Goal: Task Accomplishment & Management: Use online tool/utility

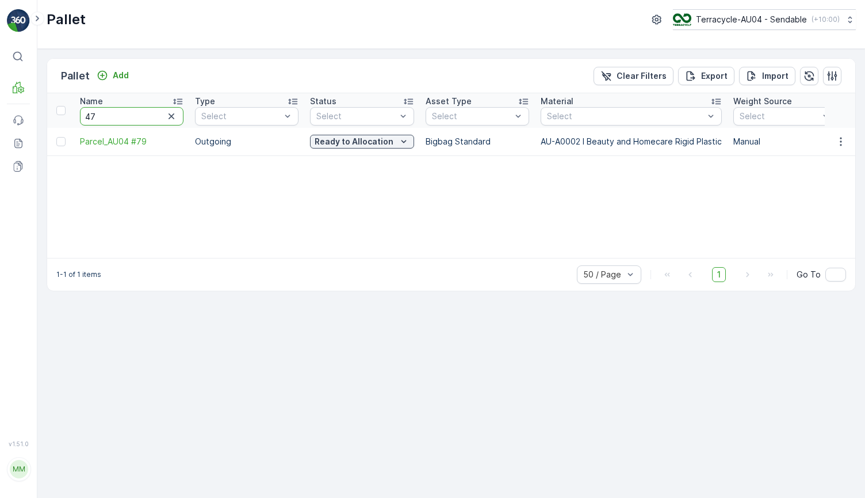
click at [132, 116] on input "47" at bounding box center [132, 116] width 104 height 18
type input "4"
click at [142, 121] on input "text" at bounding box center [132, 116] width 104 height 18
type input "F"
type input "DSA"
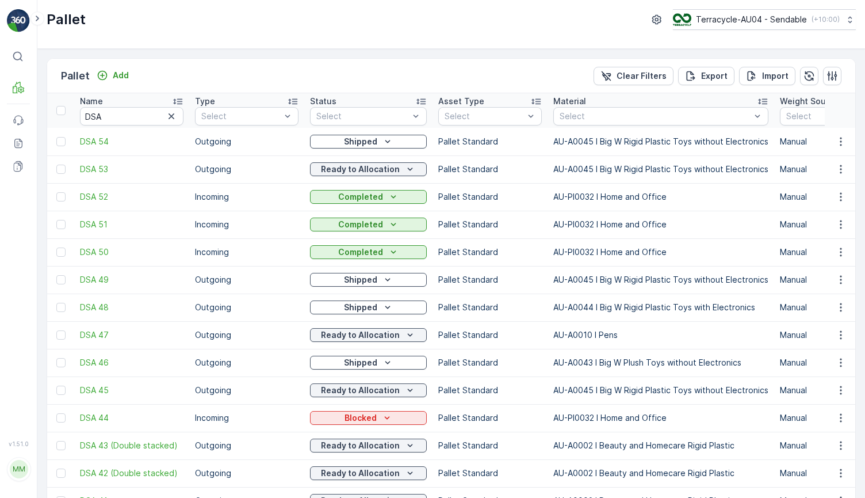
scroll to position [29, 0]
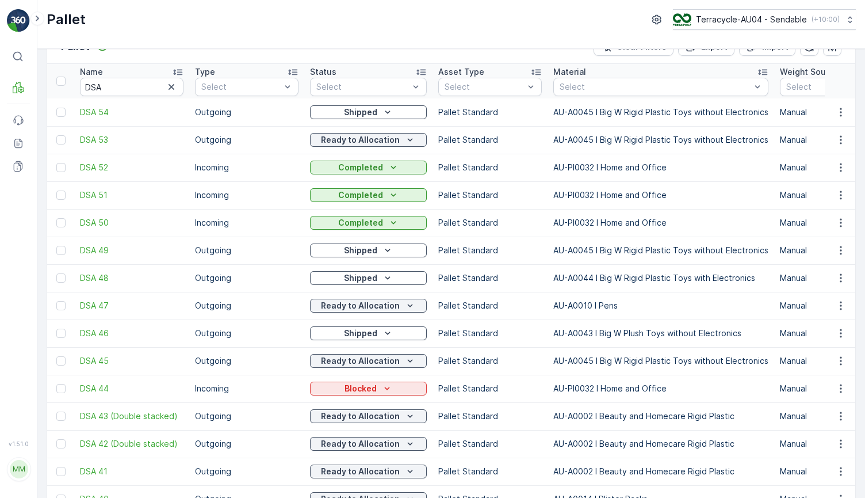
drag, startPoint x: 79, startPoint y: 307, endPoint x: 67, endPoint y: 306, distance: 12.7
drag, startPoint x: 77, startPoint y: 304, endPoint x: 128, endPoint y: 304, distance: 51.2
click at [128, 304] on td "DSA 47" at bounding box center [131, 306] width 115 height 28
copy span "DSA 47"
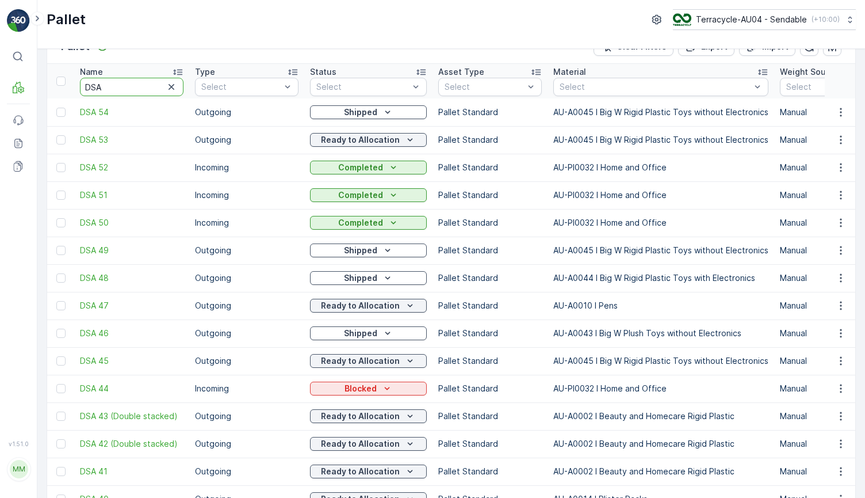
drag, startPoint x: 148, startPoint y: 85, endPoint x: 2, endPoint y: 85, distance: 146.1
click at [2, 85] on div "⌘B MRF Events Reports Documents v 1.51.0 MM MRF.AU04 [EMAIL_ADDRESS][DOMAIN_NAM…" at bounding box center [432, 249] width 865 height 498
paste input "FD Officeworks [DATE] pallet 3"
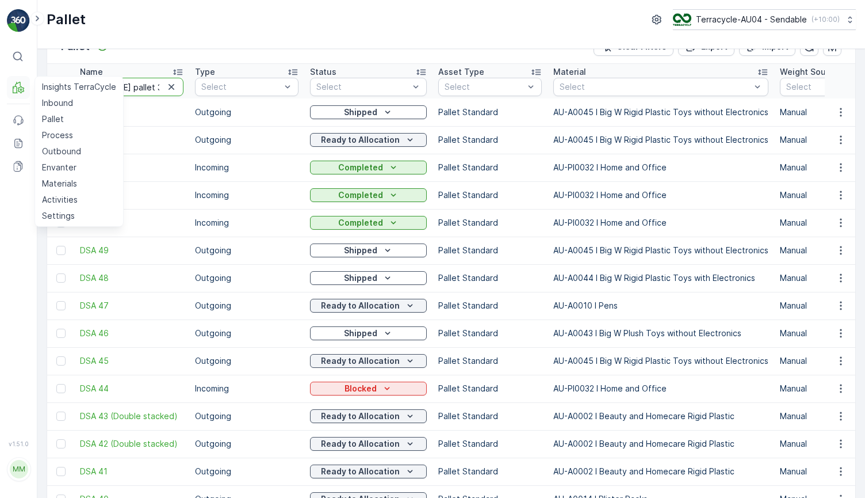
type input "FD Officeworks [DATE] pallet"
drag, startPoint x: 154, startPoint y: 87, endPoint x: 177, endPoint y: 87, distance: 23.0
click at [177, 87] on div "FD Officeworks [DATE] pallet" at bounding box center [132, 87] width 104 height 18
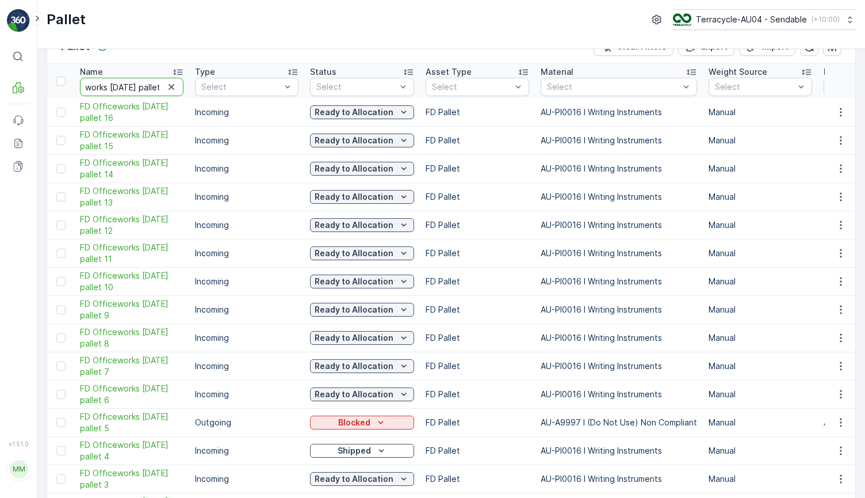
drag, startPoint x: 158, startPoint y: 85, endPoint x: 190, endPoint y: 85, distance: 32.8
type input "FD Officeworks [DATE] pallet 5"
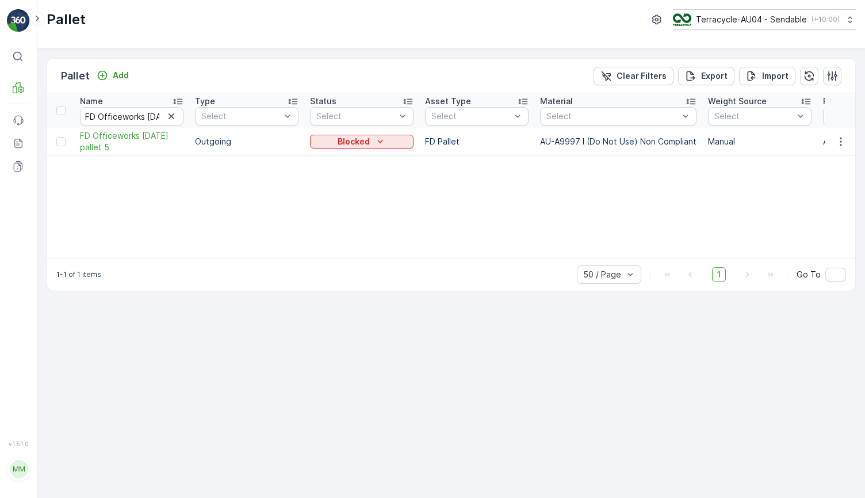
drag, startPoint x: 74, startPoint y: 415, endPoint x: 108, endPoint y: 415, distance: 33.9
click at [108, 415] on div "Pallet Add Clear Filters Export Import Name FD Officeworks [DATE] pallet 5 Type…" at bounding box center [451, 273] width 828 height 449
drag, startPoint x: 73, startPoint y: 129, endPoint x: 116, endPoint y: 149, distance: 46.8
copy span "FD Officeworks [DATE] pallet 5"
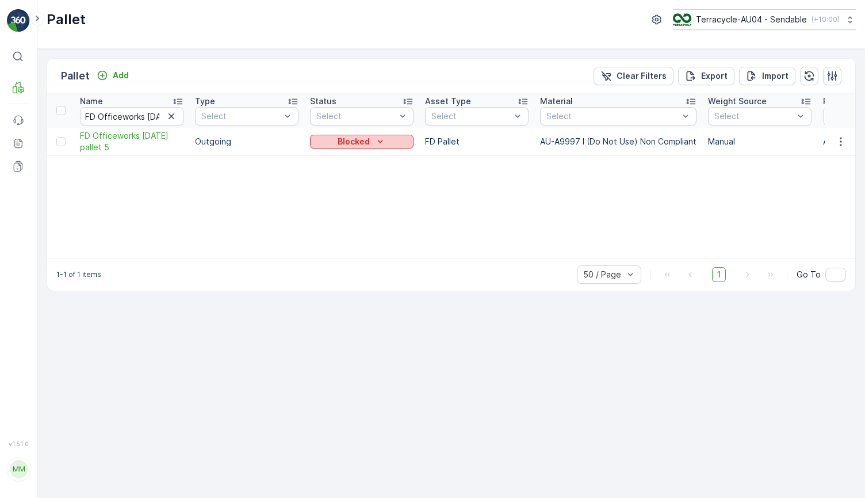
click at [372, 143] on div "Blocked" at bounding box center [362, 142] width 94 height 12
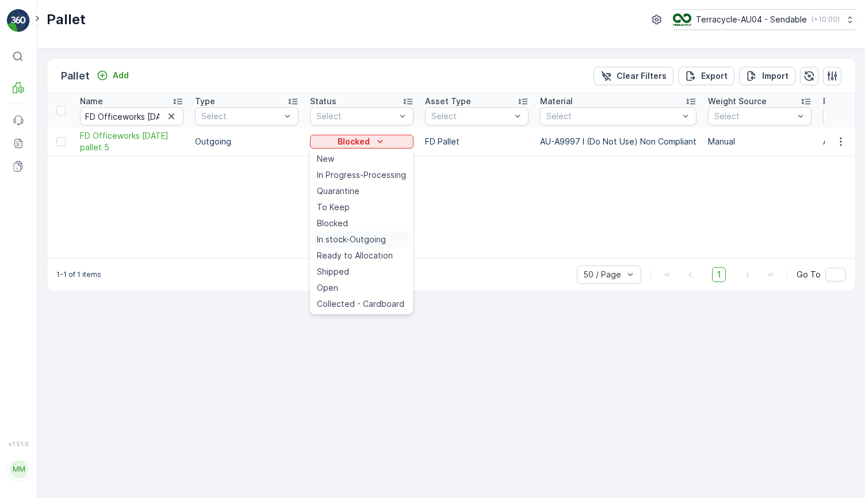
click at [364, 238] on span "In stock-Outgoing" at bounding box center [351, 240] width 69 height 12
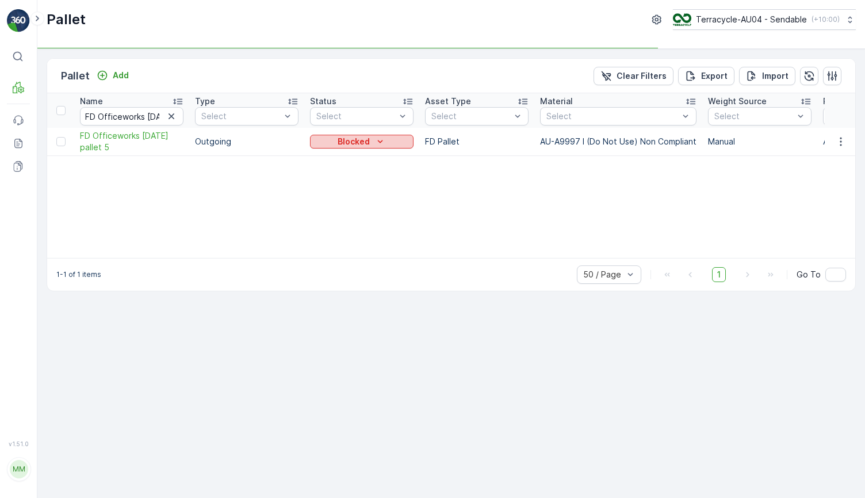
click at [389, 139] on div "Blocked" at bounding box center [362, 142] width 94 height 12
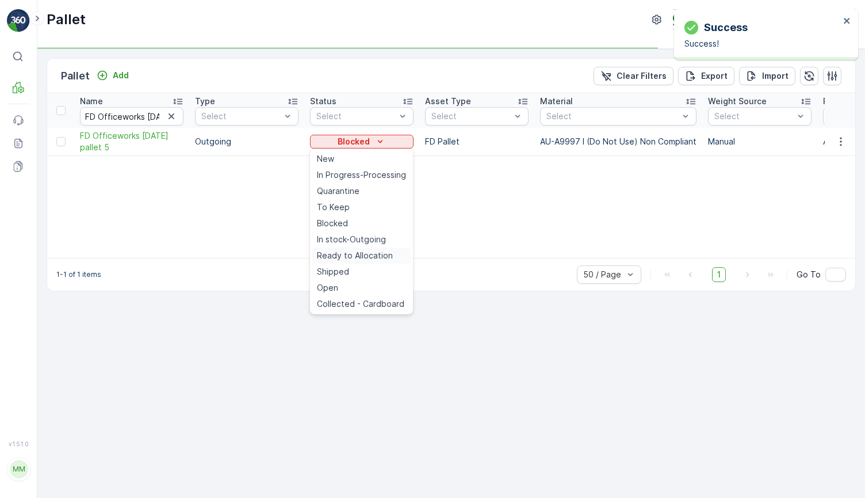
click at [370, 260] on span "Ready to Allocation" at bounding box center [355, 256] width 76 height 12
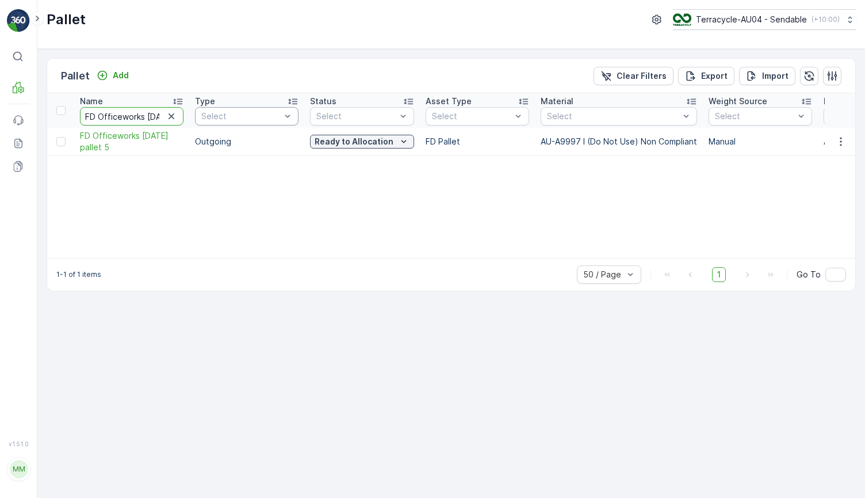
scroll to position [0, 43]
drag, startPoint x: 85, startPoint y: 117, endPoint x: 269, endPoint y: 121, distance: 184.7
paste input "AU01_FD - Officeworks - [DATE] #8"
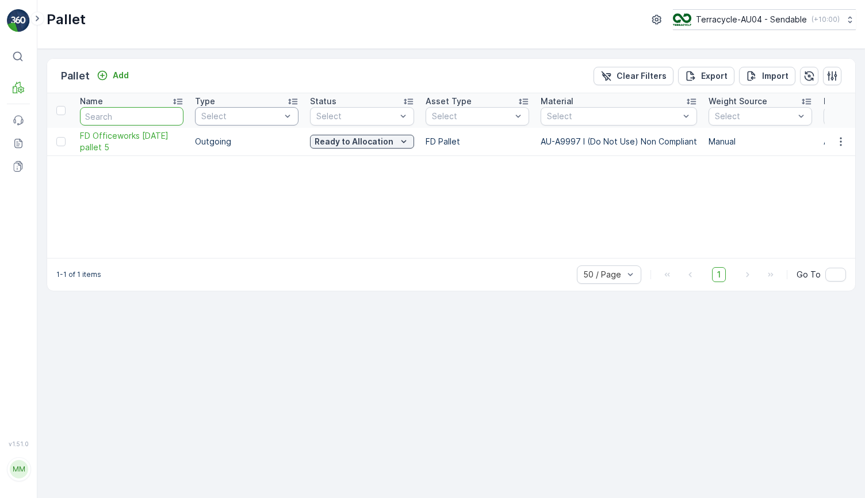
type input "AU01_FD - Officeworks - [DATE] #8"
drag, startPoint x: 136, startPoint y: 120, endPoint x: 243, endPoint y: 120, distance: 106.4
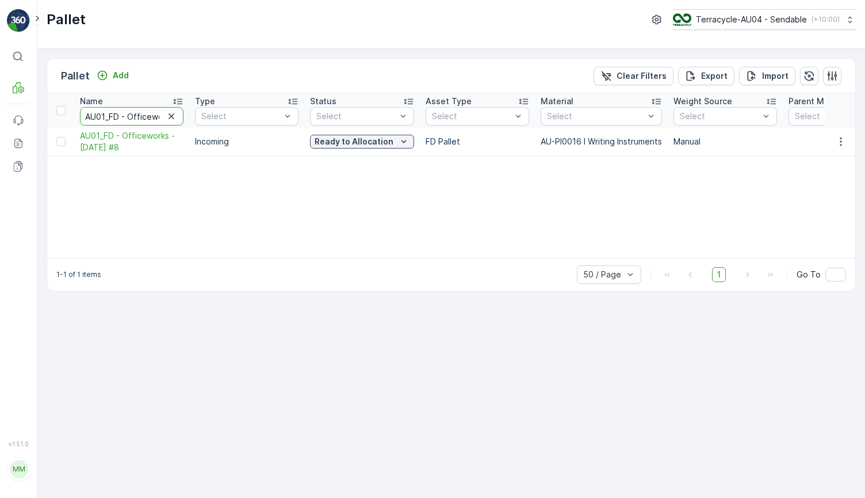
drag, startPoint x: 144, startPoint y: 121, endPoint x: 187, endPoint y: 121, distance: 42.6
click at [187, 121] on th "Name AU01_FD - Officeworks - [DATE] #8" at bounding box center [131, 110] width 115 height 35
drag, startPoint x: 136, startPoint y: 118, endPoint x: 201, endPoint y: 118, distance: 65.6
click at [160, 114] on input "AU01_FD - Officeworks - [DATE] #8" at bounding box center [132, 116] width 104 height 18
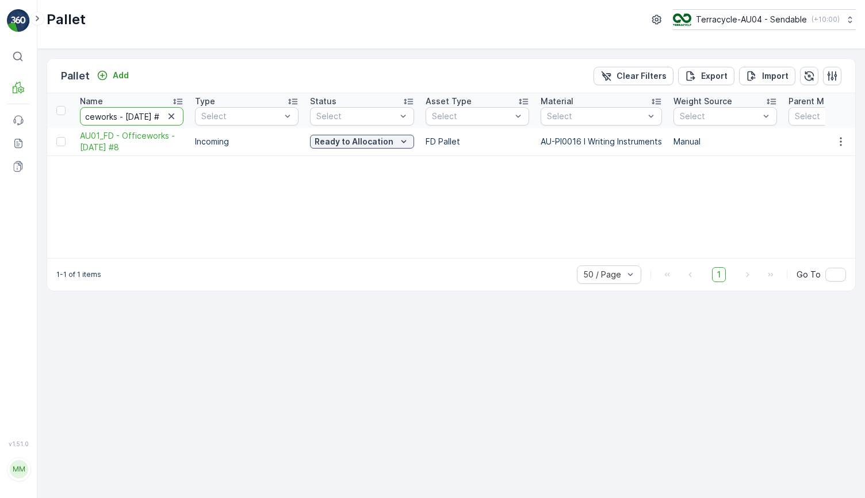
type input "AU01_FD - Officeworks - [DATE] #7"
click at [365, 147] on button "Blocked" at bounding box center [362, 142] width 104 height 14
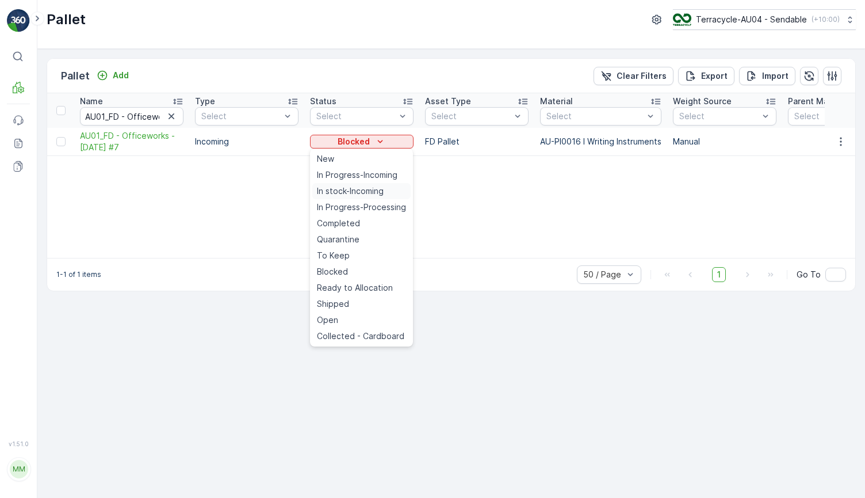
click at [383, 191] on span "In stock-Incoming" at bounding box center [350, 191] width 67 height 12
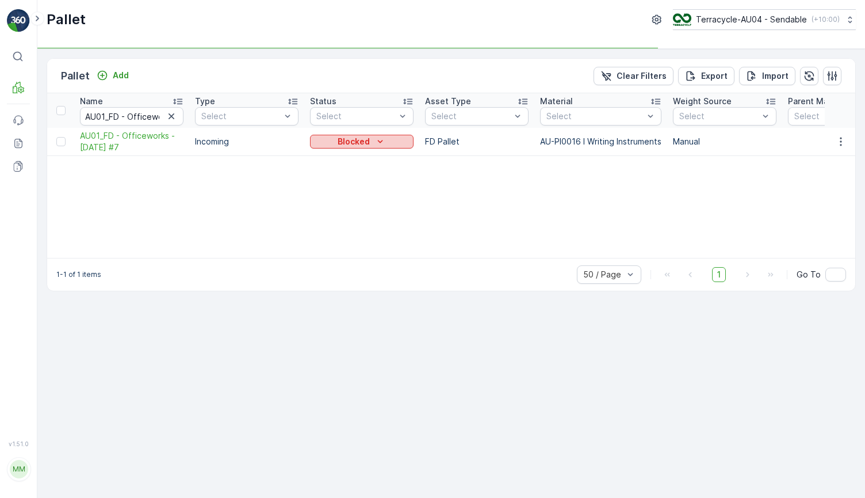
click at [385, 139] on icon "Blocked" at bounding box center [380, 142] width 12 height 12
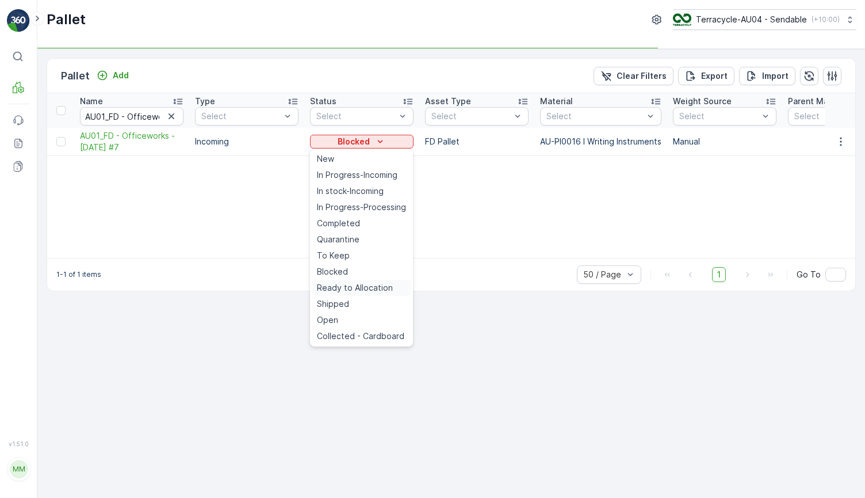
click at [383, 286] on span "Ready to Allocation" at bounding box center [355, 288] width 76 height 12
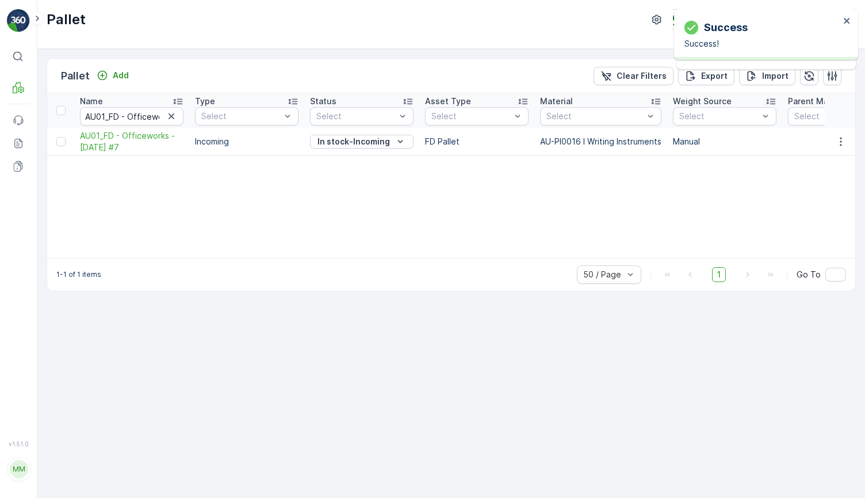
drag, startPoint x: 77, startPoint y: 136, endPoint x: 138, endPoint y: 154, distance: 64.1
click at [138, 154] on td "AU01_FD - Officeworks - [DATE] #7" at bounding box center [131, 142] width 115 height 28
copy span "AU01_FD - Officeworks - [DATE] #7"
drag, startPoint x: 133, startPoint y: 117, endPoint x: 208, endPoint y: 116, distance: 74.8
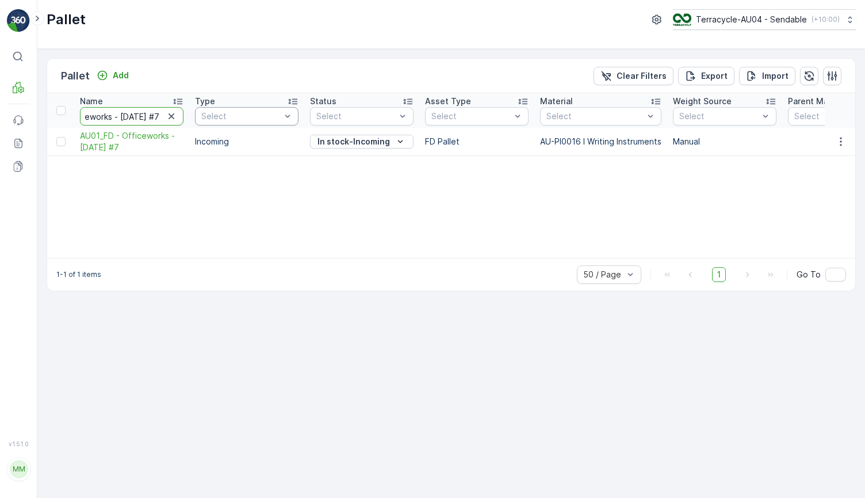
click at [160, 116] on input "AU01_FD - Officeworks - [DATE] #7" at bounding box center [132, 116] width 104 height 18
type input "AU01_FD - Officeworks - [DATE] #14"
drag, startPoint x: 75, startPoint y: 134, endPoint x: 163, endPoint y: 147, distance: 89.6
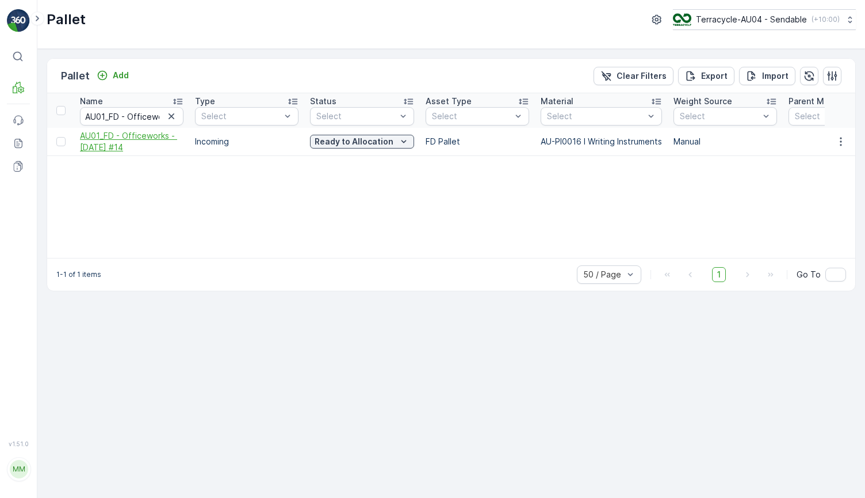
click at [163, 147] on td "AU01_FD - Officeworks - [DATE] #14" at bounding box center [131, 142] width 115 height 28
copy span "AU01_FD - Officeworks - [DATE] #14"
click at [170, 117] on icon "button" at bounding box center [172, 116] width 6 height 6
click at [134, 117] on input "text" at bounding box center [132, 116] width 104 height 18
paste input "FD Officeworks [DATE] Pallet 12"
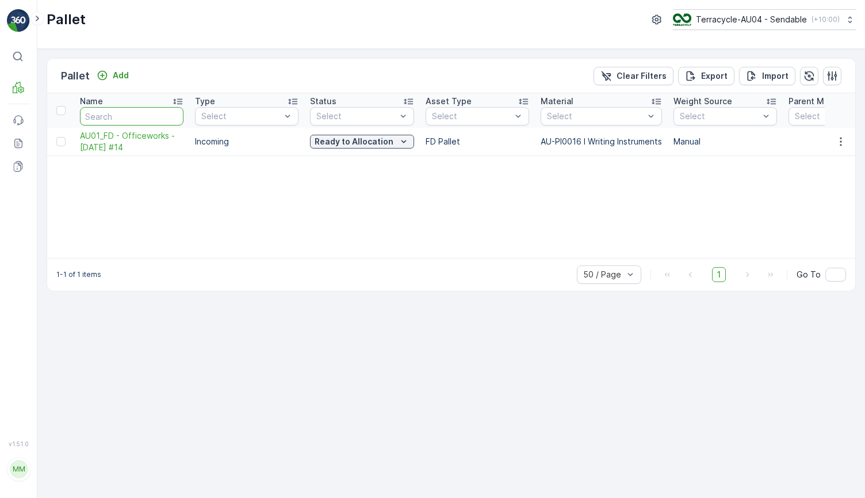
type input "FD Officeworks [DATE] Pallet 12"
drag, startPoint x: 124, startPoint y: 115, endPoint x: 204, endPoint y: 117, distance: 80.0
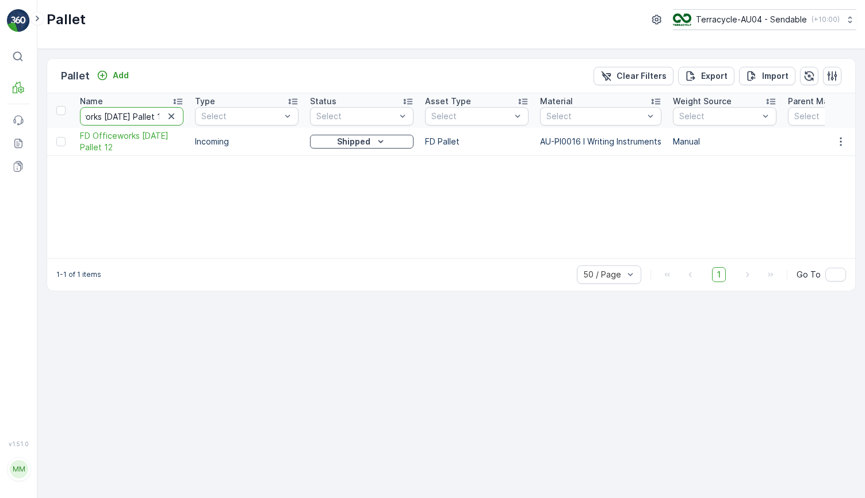
click at [159, 113] on input "FD Officeworks [DATE] Pallet 12" at bounding box center [132, 116] width 104 height 18
type input "FD Officeworks [DATE] Pallet 19"
click at [401, 141] on div "Blocked" at bounding box center [362, 142] width 94 height 12
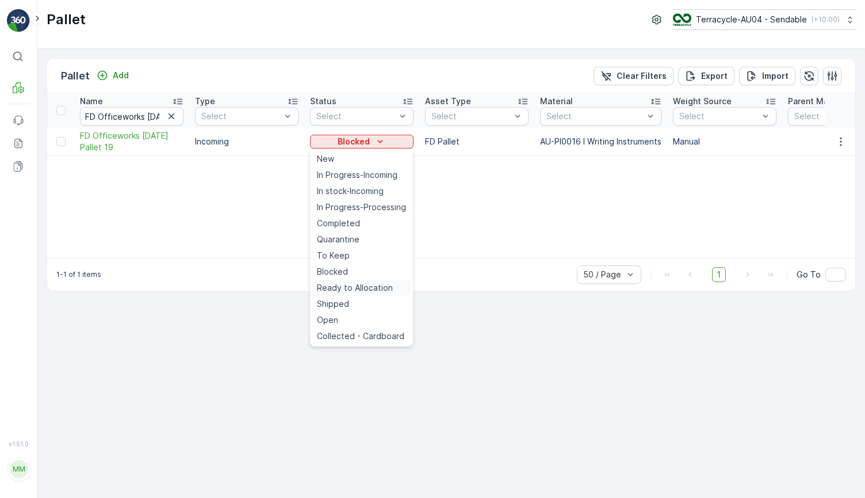
click at [353, 284] on span "Ready to Allocation" at bounding box center [355, 288] width 76 height 12
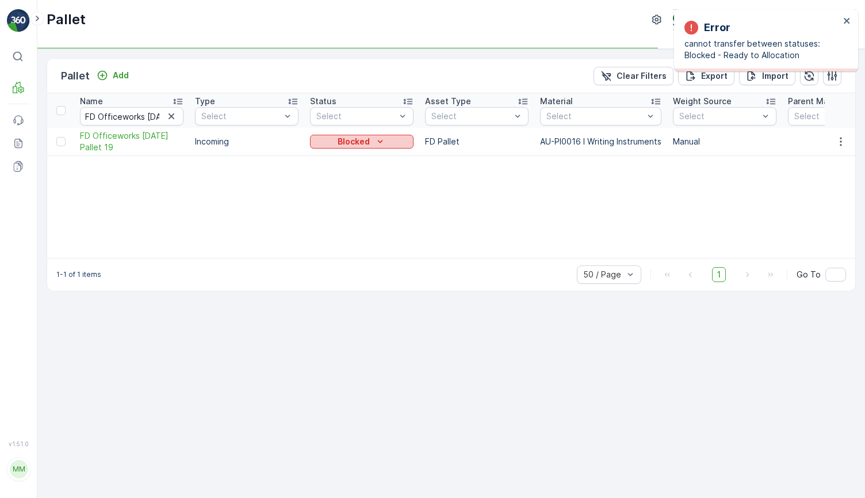
click at [369, 144] on div "Blocked" at bounding box center [362, 142] width 94 height 12
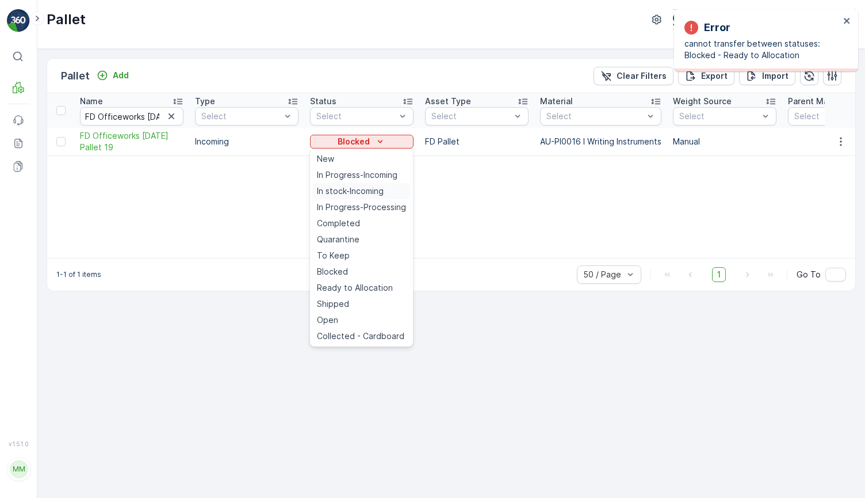
click at [372, 194] on span "In stock-Incoming" at bounding box center [350, 191] width 67 height 12
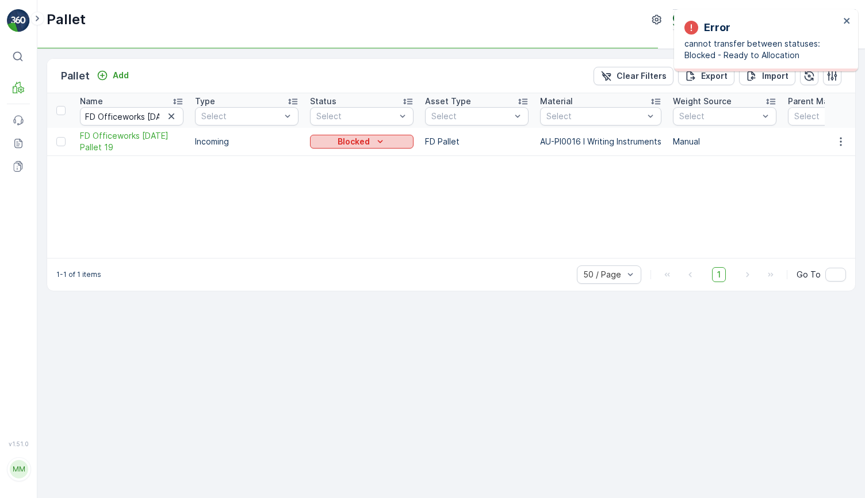
click at [378, 144] on icon "Blocked" at bounding box center [380, 142] width 12 height 12
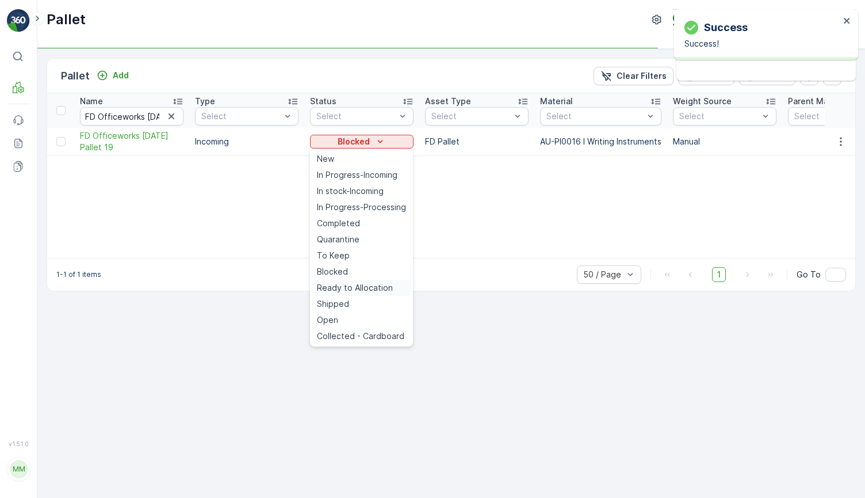
click at [373, 288] on span "Ready to Allocation" at bounding box center [355, 288] width 76 height 12
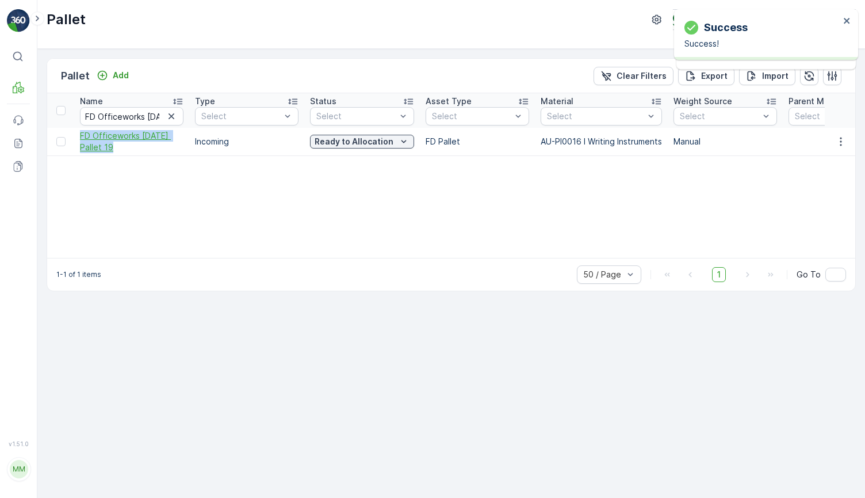
drag, startPoint x: 77, startPoint y: 132, endPoint x: 114, endPoint y: 144, distance: 39.8
click at [114, 144] on td "FD Officeworks [DATE] Pallet 19" at bounding box center [131, 142] width 115 height 28
copy span "FD Officeworks [DATE] Pallet 19"
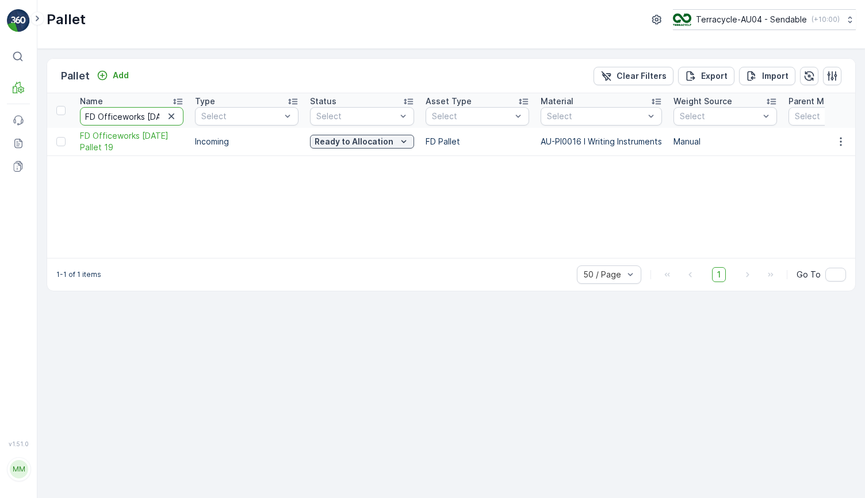
scroll to position [0, 43]
drag, startPoint x: 129, startPoint y: 120, endPoint x: 194, endPoint y: 117, distance: 65.0
click at [155, 116] on input "FD Officeworks [DATE] Pallet 19" at bounding box center [132, 116] width 104 height 18
type input "FD Officeworks [DATE] Pallet 8"
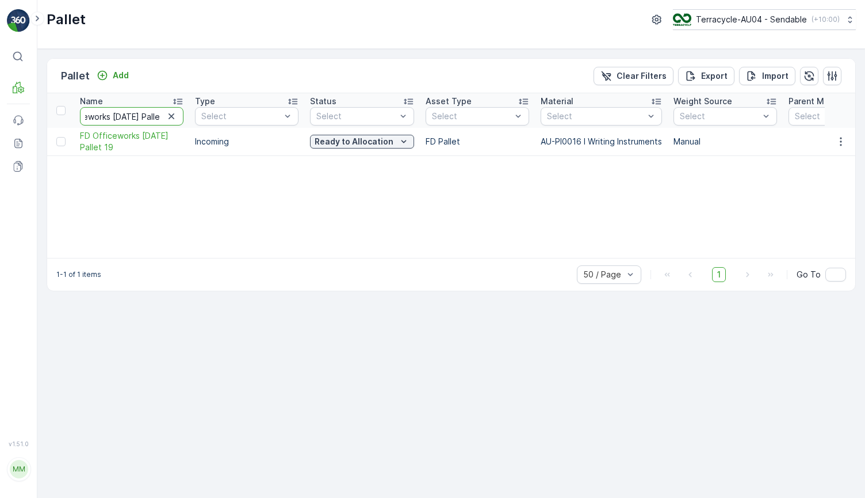
scroll to position [0, 40]
click at [360, 143] on p "Blocked" at bounding box center [354, 142] width 32 height 12
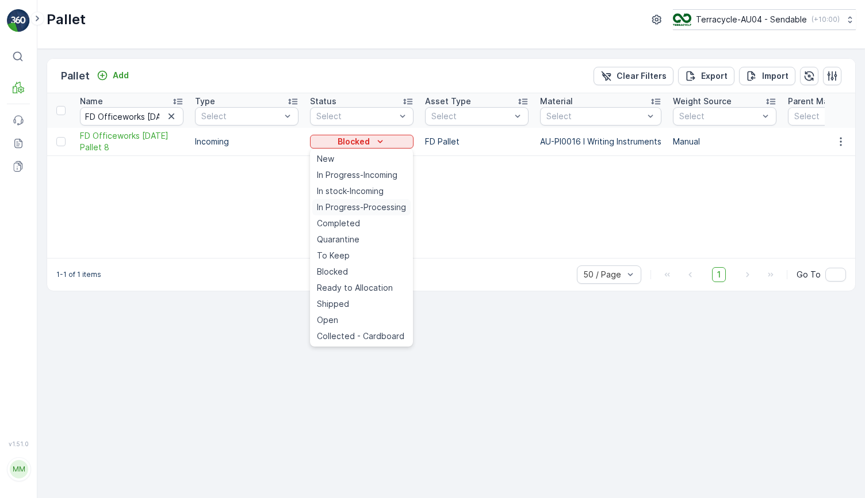
click at [366, 207] on span "In Progress-Processing" at bounding box center [361, 207] width 89 height 12
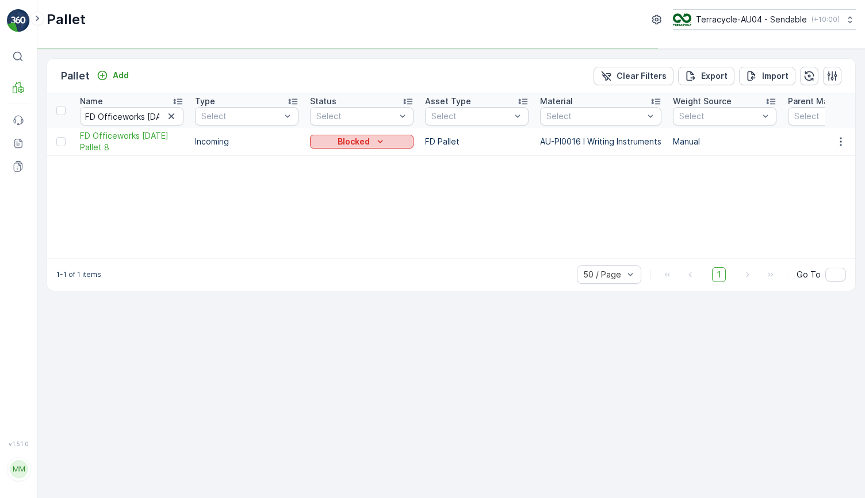
click at [380, 135] on button "Blocked" at bounding box center [362, 142] width 104 height 14
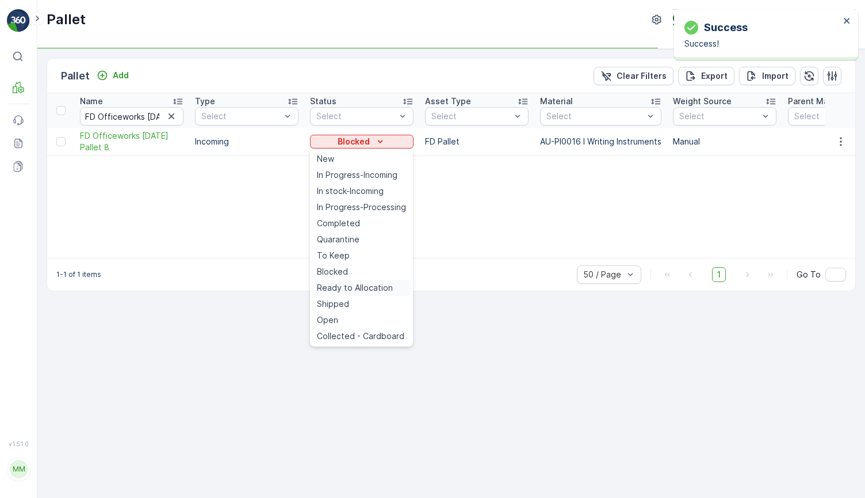
click at [353, 289] on span "Ready to Allocation" at bounding box center [355, 288] width 76 height 12
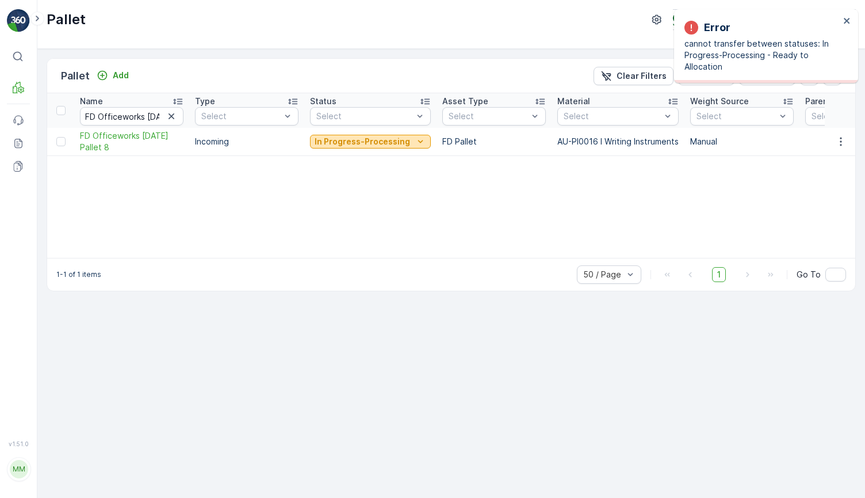
click at [374, 140] on p "In Progress-Processing" at bounding box center [362, 142] width 95 height 12
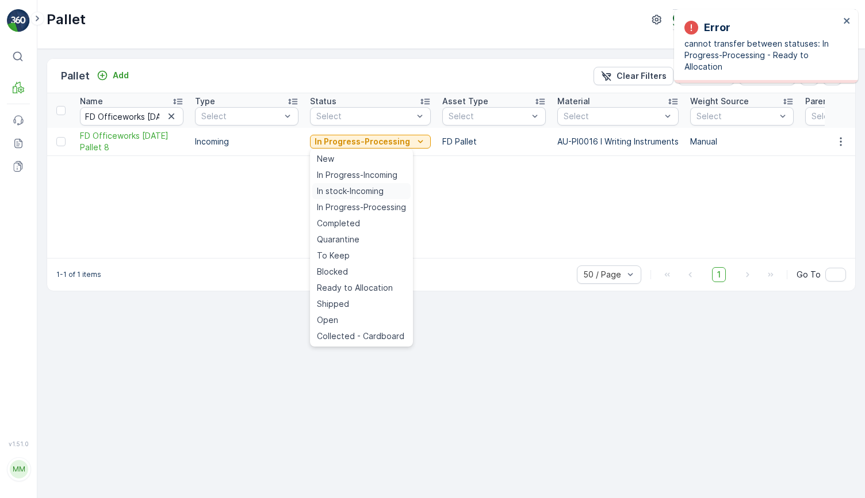
click at [345, 193] on span "In stock-Incoming" at bounding box center [350, 191] width 67 height 12
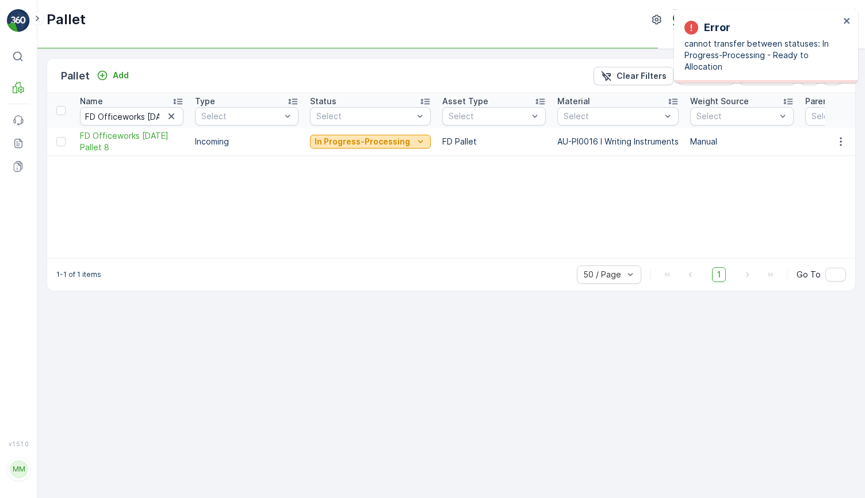
click at [377, 142] on p "In Progress-Processing" at bounding box center [362, 142] width 95 height 12
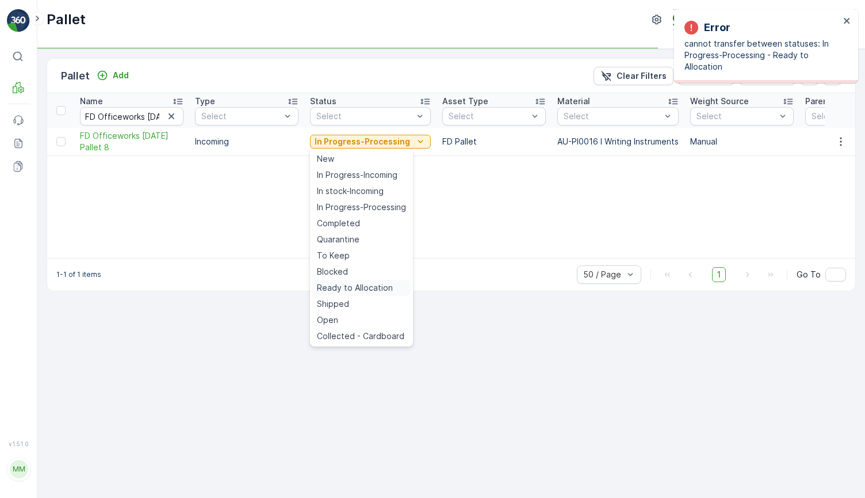
click at [372, 286] on span "Ready to Allocation" at bounding box center [355, 288] width 76 height 12
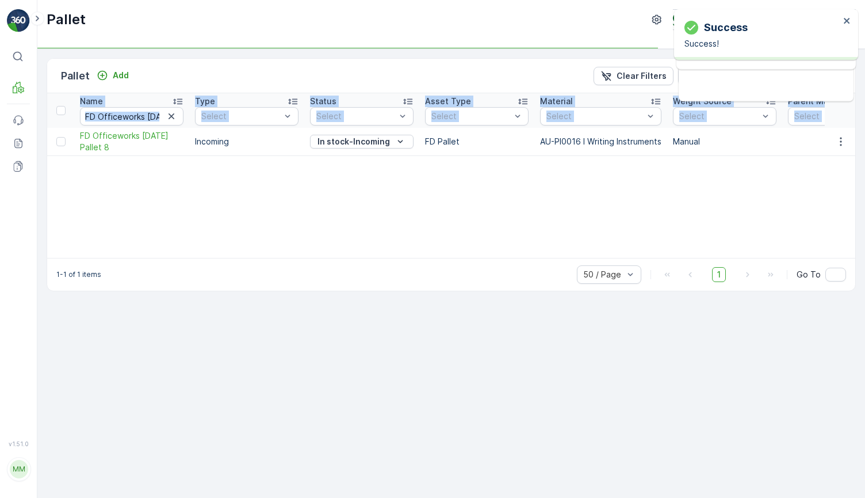
drag, startPoint x: 77, startPoint y: 132, endPoint x: 136, endPoint y: 156, distance: 64.2
click at [136, 156] on div "Name FD Officeworks [DATE] Pallet 8 Type Select Status Select Asset Type Select…" at bounding box center [451, 175] width 808 height 165
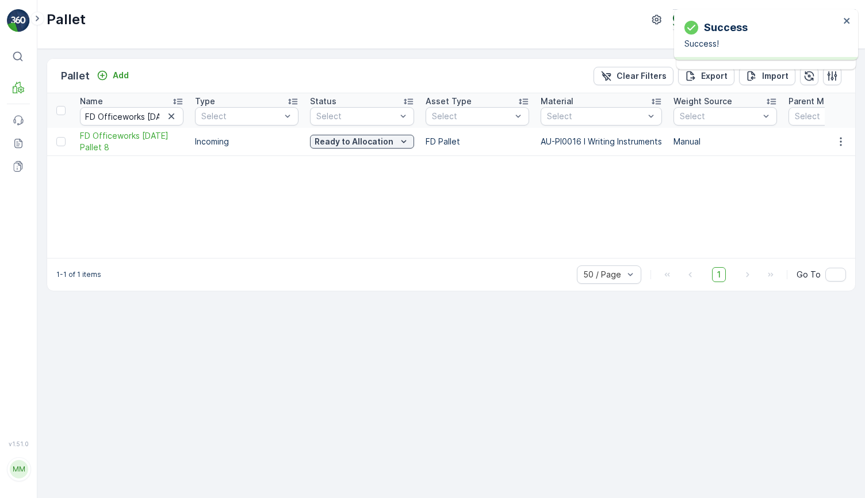
click at [72, 131] on td at bounding box center [60, 142] width 27 height 28
drag, startPoint x: 72, startPoint y: 131, endPoint x: 118, endPoint y: 145, distance: 47.7
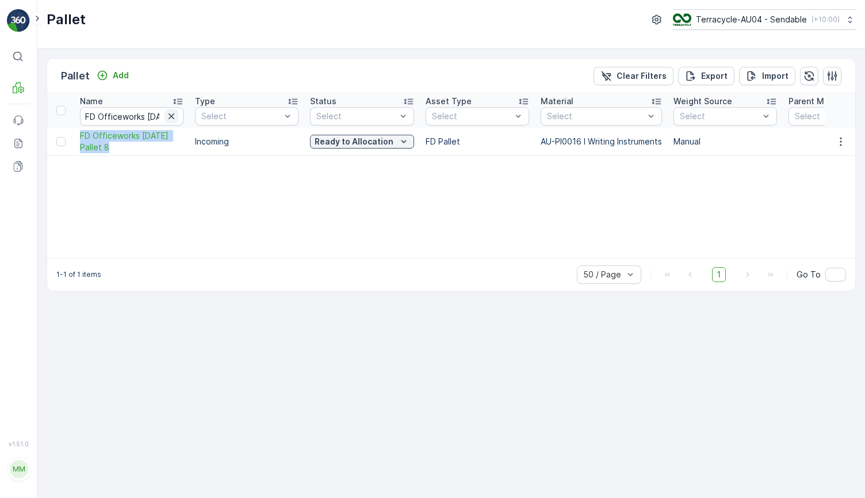
click at [171, 116] on icon "button" at bounding box center [172, 116] width 6 height 6
click at [138, 116] on input "text" at bounding box center [132, 116] width 104 height 18
paste input "AU01_FD - Officeworks - [DATE] #14"
type input "AU01_FD - Officeworks - [DATE] #24"
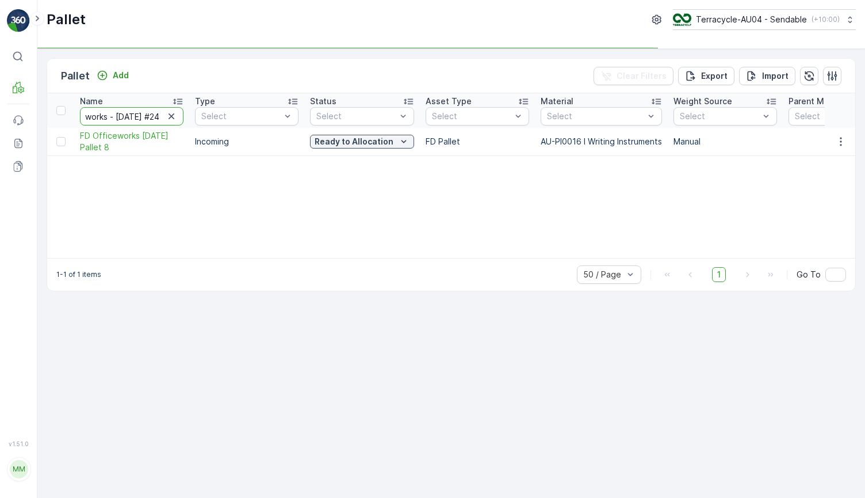
scroll to position [0, 85]
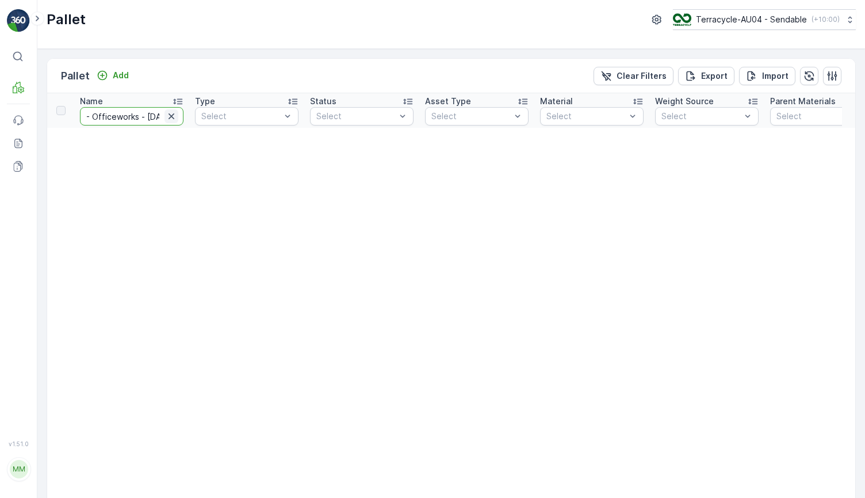
scroll to position [0, 85]
drag, startPoint x: 98, startPoint y: 113, endPoint x: 175, endPoint y: 113, distance: 77.1
click at [175, 113] on div "AU01_FD - Officeworks - [DATE] #24" at bounding box center [132, 116] width 104 height 18
click at [136, 113] on input "AU01_FD - Officeworks - [DATE] #24" at bounding box center [132, 116] width 104 height 18
drag, startPoint x: 161, startPoint y: 116, endPoint x: 144, endPoint y: 114, distance: 16.7
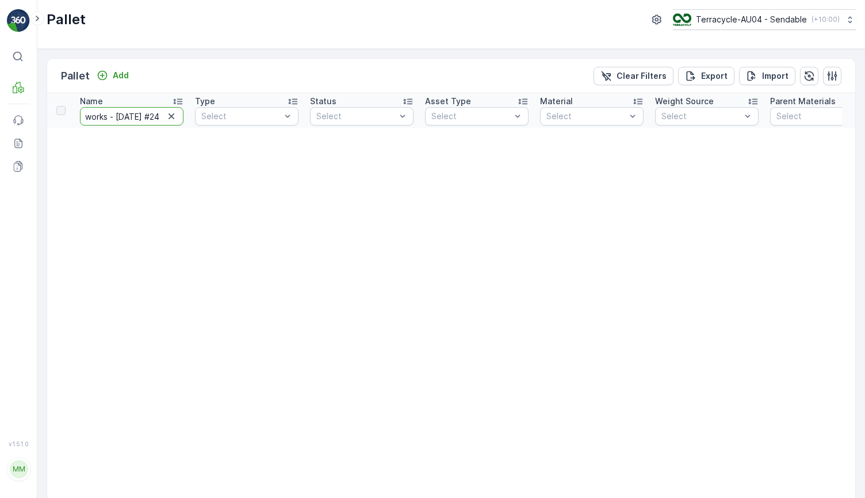
click at [144, 114] on input "AU01_FD - Officeworks - [DATE] #24" at bounding box center [132, 116] width 104 height 18
type input "AU01_FD - Officeworks - [DATE]"
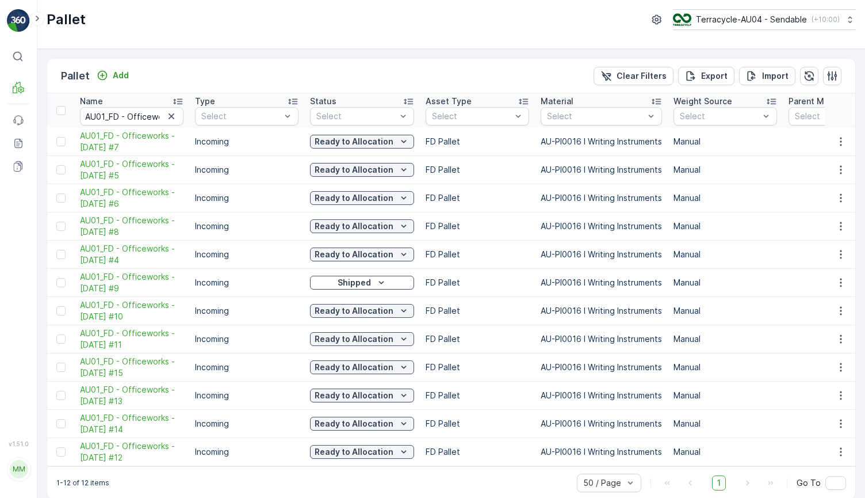
scroll to position [17, 0]
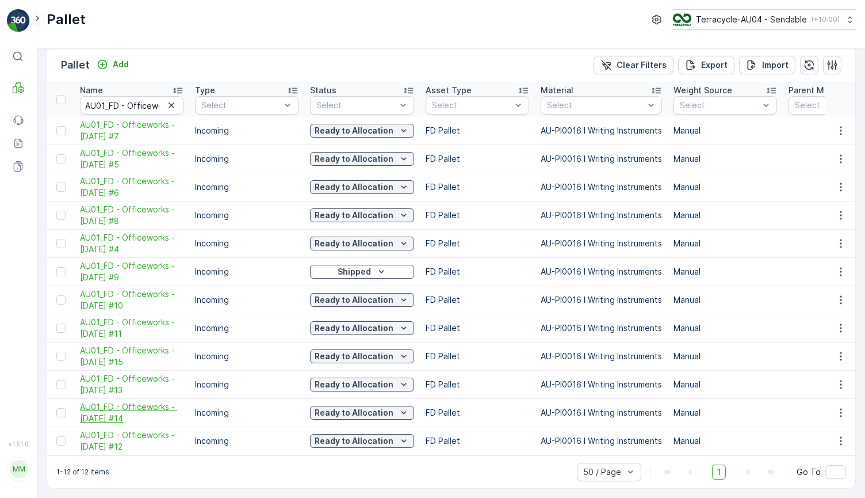
drag, startPoint x: 74, startPoint y: 400, endPoint x: 169, endPoint y: 410, distance: 94.9
click at [169, 410] on td "AU01_FD - Officeworks - [DATE] #14" at bounding box center [131, 413] width 115 height 28
copy span "AU01_FD - Officeworks - [DATE] #14"
click at [175, 100] on icon "button" at bounding box center [172, 106] width 12 height 12
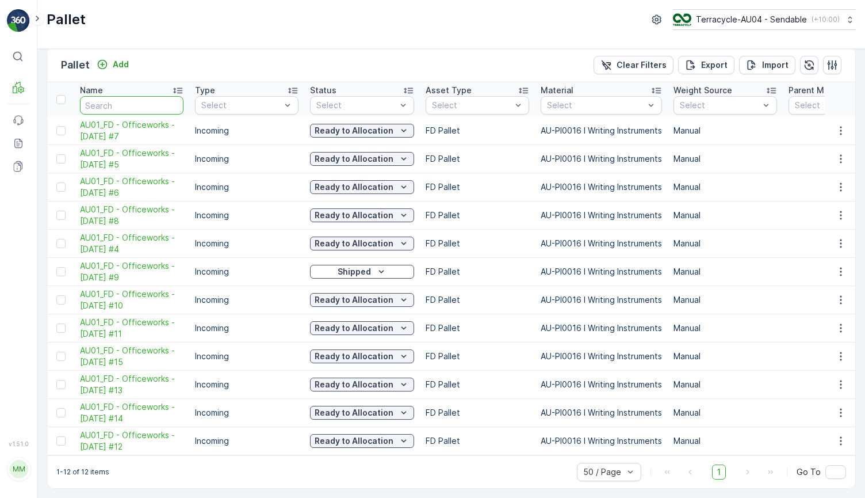
click at [120, 96] on input "text" at bounding box center [132, 105] width 104 height 18
paste input "AU01_FD Officeworks [DATE] #pallet 4"
type input "AU01_FD Officeworks [DATE] #pallet 4"
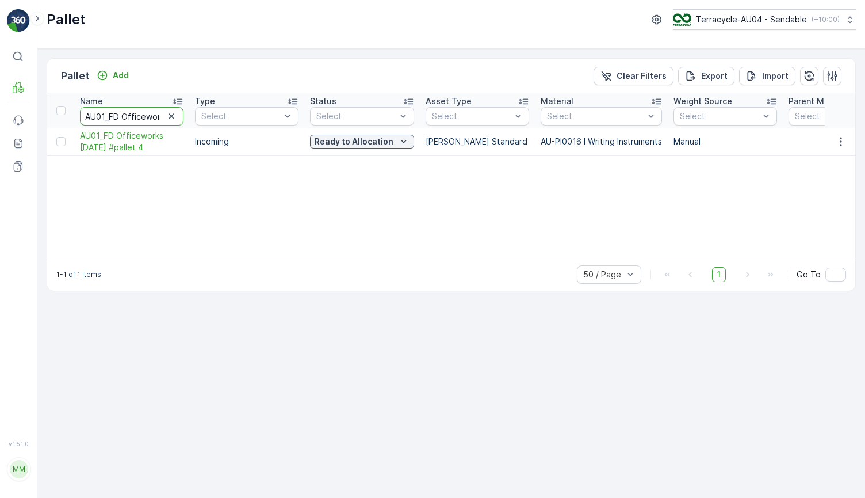
scroll to position [0, 77]
drag, startPoint x: 138, startPoint y: 119, endPoint x: 198, endPoint y: 116, distance: 59.9
click at [155, 116] on input "AU01_FD Officeworks [DATE] #pallet 4" at bounding box center [132, 116] width 104 height 18
type input "AU01_FD Officeworks [DATE] #pallet 3"
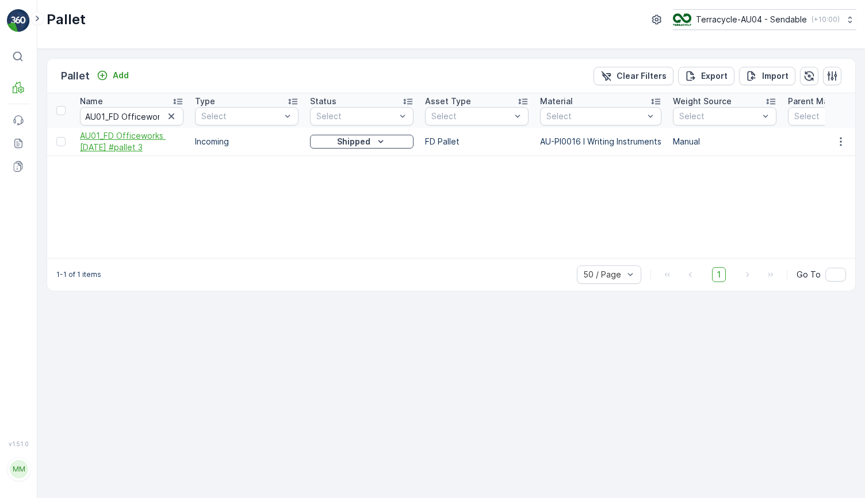
drag, startPoint x: 72, startPoint y: 138, endPoint x: 159, endPoint y: 148, distance: 87.4
copy span "AU01_FD Officeworks [DATE] #pallet 3"
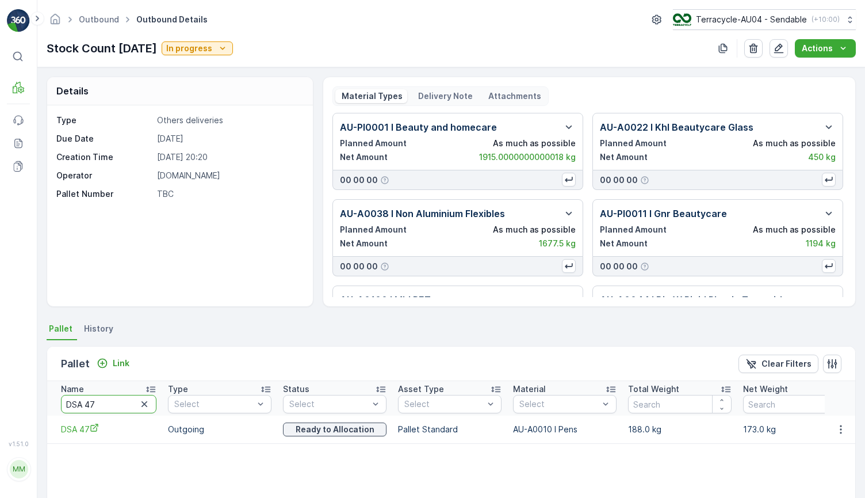
drag, startPoint x: 113, startPoint y: 401, endPoint x: -35, endPoint y: 403, distance: 147.3
click at [0, 403] on html "⌘B MRF Events Reports Documents v 1.51.0 MM MRF.AU04 monika.tur@terracycle.com …" at bounding box center [432, 249] width 865 height 498
type input "203"
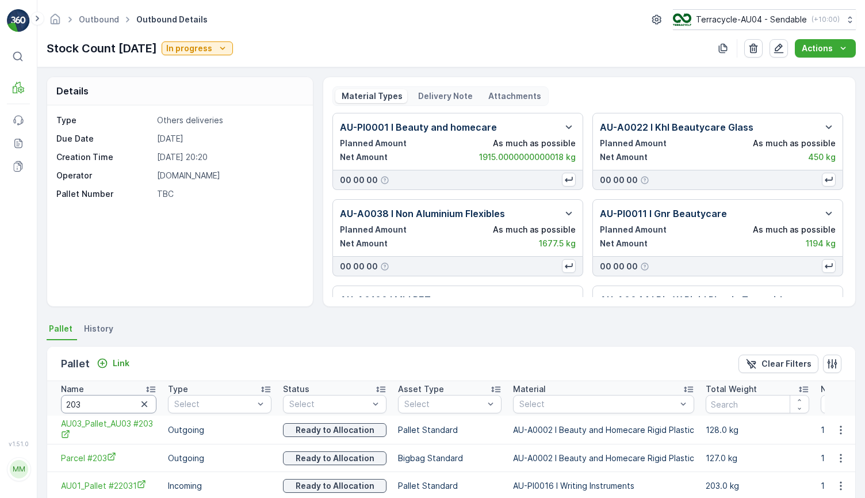
drag, startPoint x: 92, startPoint y: 404, endPoint x: -69, endPoint y: 404, distance: 161.1
click at [0, 404] on html "⌘B MRF Events Reports Documents v 1.51.0 MM MRF.AU04 monika.tur@terracycle.com …" at bounding box center [432, 249] width 865 height 498
type input "6.11"
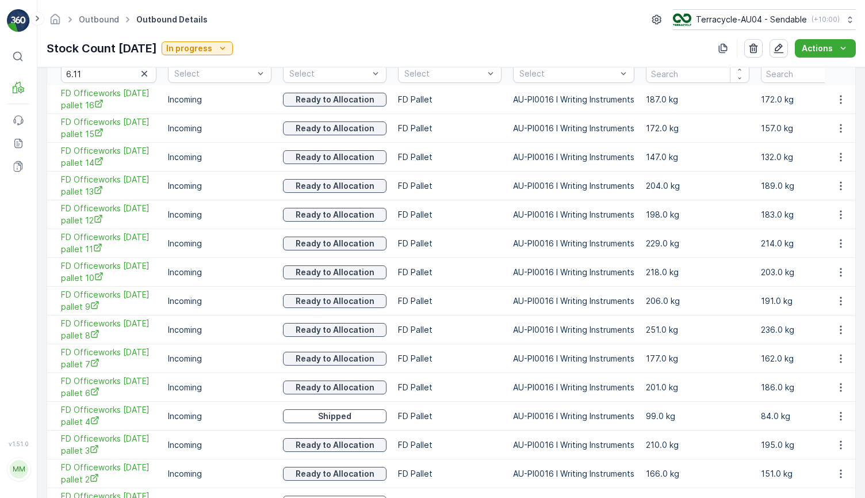
scroll to position [403, 0]
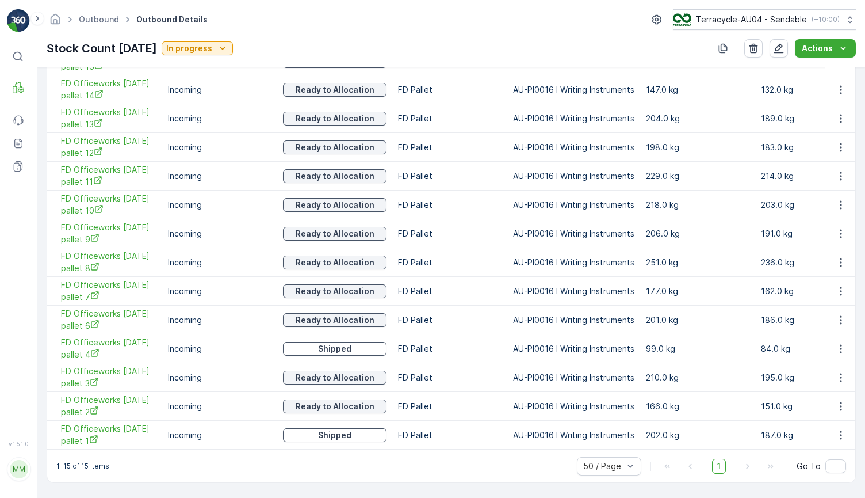
drag, startPoint x: 57, startPoint y: 362, endPoint x: 103, endPoint y: 374, distance: 47.6
click at [103, 374] on td "FD Officeworks [DATE] pallet 3" at bounding box center [104, 377] width 115 height 29
copy span "FD Officeworks [DATE] pallet 3"
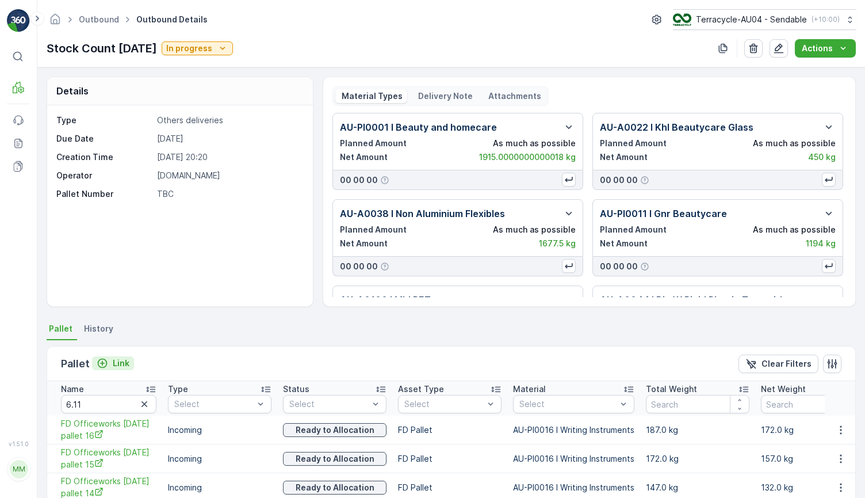
click at [120, 357] on p "Link" at bounding box center [121, 363] width 17 height 12
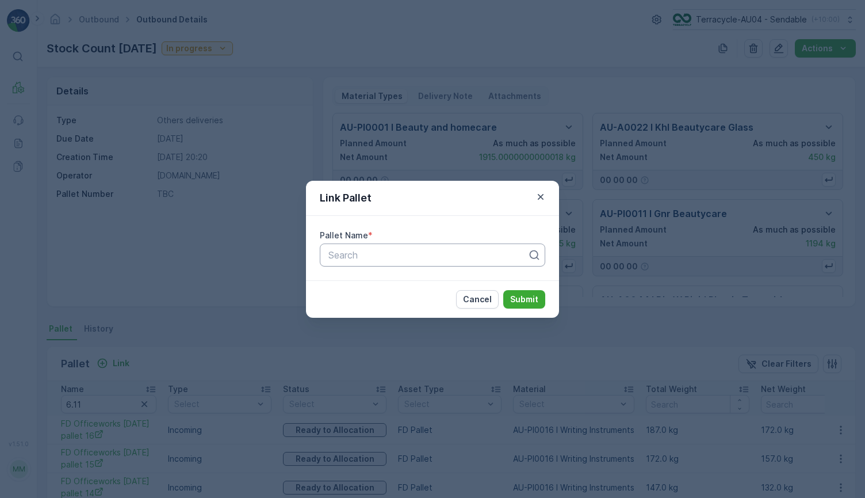
click at [343, 255] on div at bounding box center [427, 255] width 201 height 10
paste input "FD Officeworks [DATE] pallet 5"
type input "FD Officeworks [DATE] pallet 5"
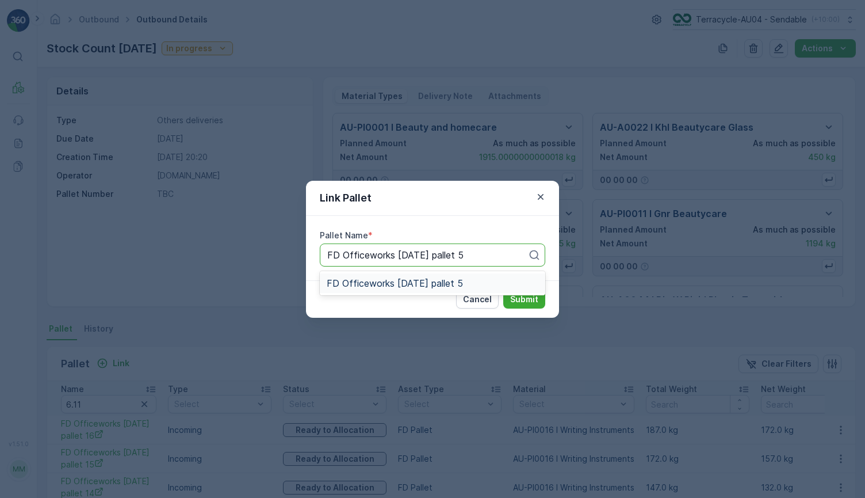
click at [430, 288] on div "FD Officeworks [DATE] pallet 5" at bounding box center [432, 283] width 225 height 20
click at [534, 304] on button "Submit" at bounding box center [524, 299] width 42 height 18
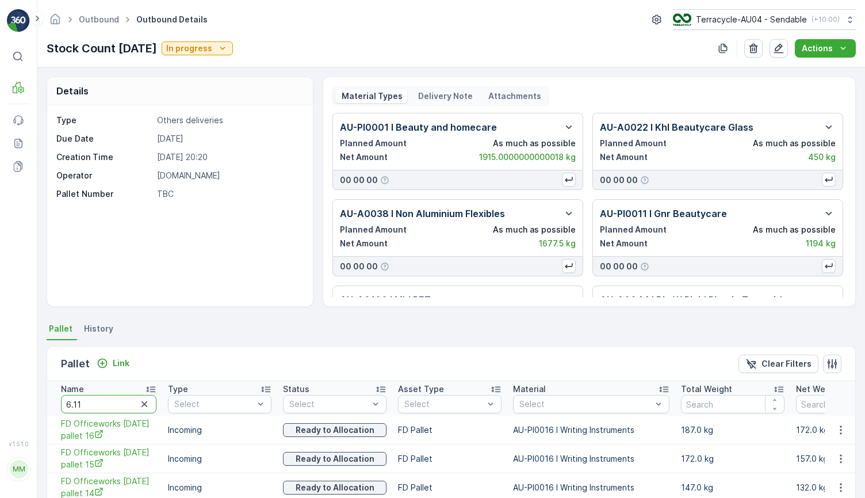
drag, startPoint x: 104, startPoint y: 396, endPoint x: 104, endPoint y: 406, distance: 9.8
click at [104, 406] on input "6.11" at bounding box center [108, 404] width 95 height 18
type input "225"
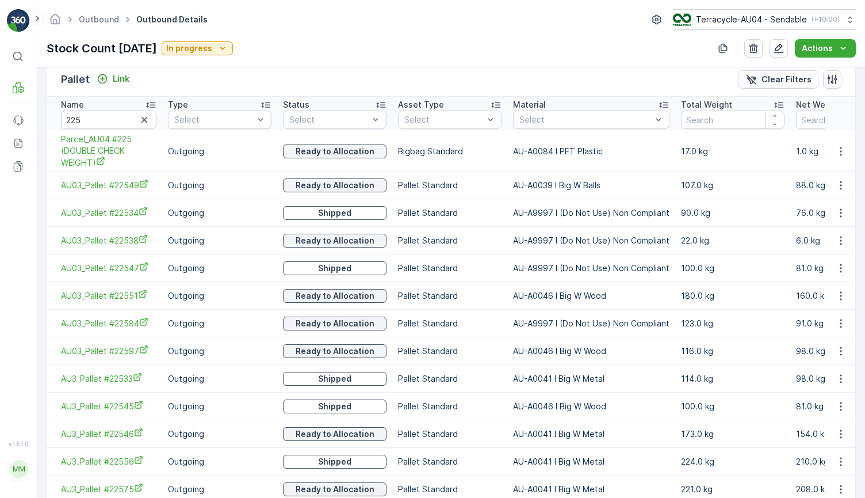
scroll to position [275, 0]
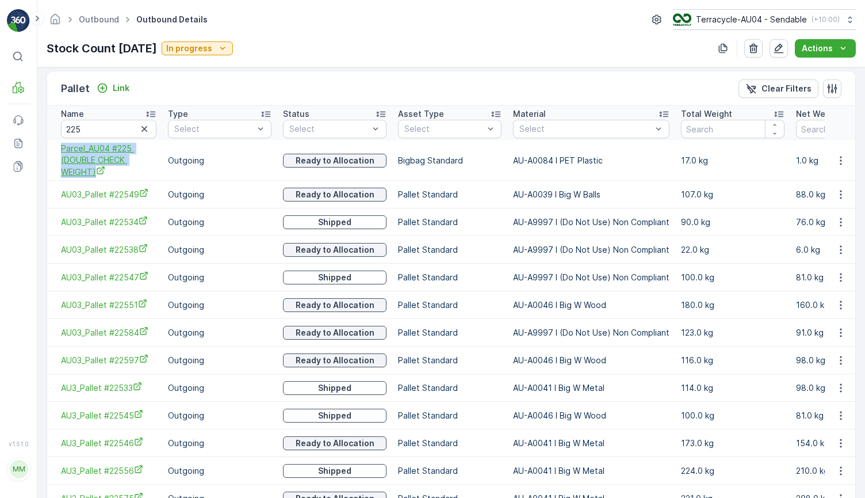
drag, startPoint x: 56, startPoint y: 147, endPoint x: 141, endPoint y: 177, distance: 90.2
click at [142, 178] on td "Parcel_AU04 #225 (DOUBLE CHECK WEIGHT)" at bounding box center [104, 160] width 115 height 40
copy span "Parcel_AU04 #225 (DOUBLE CHECK WEIGHT)"
drag, startPoint x: 93, startPoint y: 131, endPoint x: 3, endPoint y: 128, distance: 89.2
click at [9, 131] on div "⌘B MRF Events Reports Documents v 1.51.0 MM MRF.AU04 monika.tur@terracycle.com …" at bounding box center [432, 249] width 865 height 498
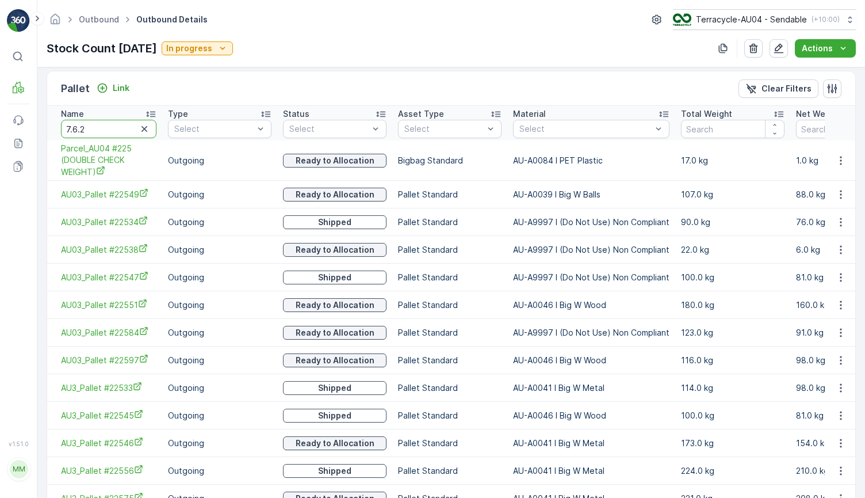
type input "7.6.24"
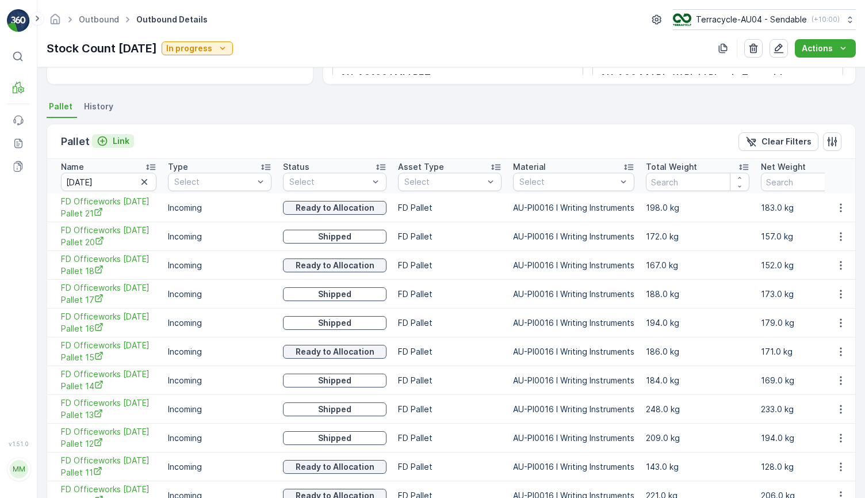
scroll to position [127, 0]
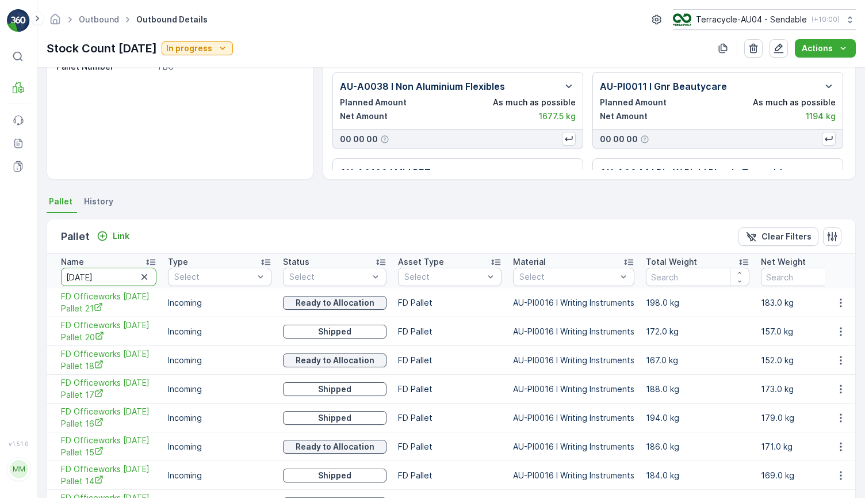
drag, startPoint x: 101, startPoint y: 271, endPoint x: -21, endPoint y: 272, distance: 121.9
click at [0, 272] on html "⌘B MRF Events Reports Documents v 1.51.0 MM MRF.AU04 monika.tur@terracycle.com …" at bounding box center [432, 249] width 865 height 498
type input "22011"
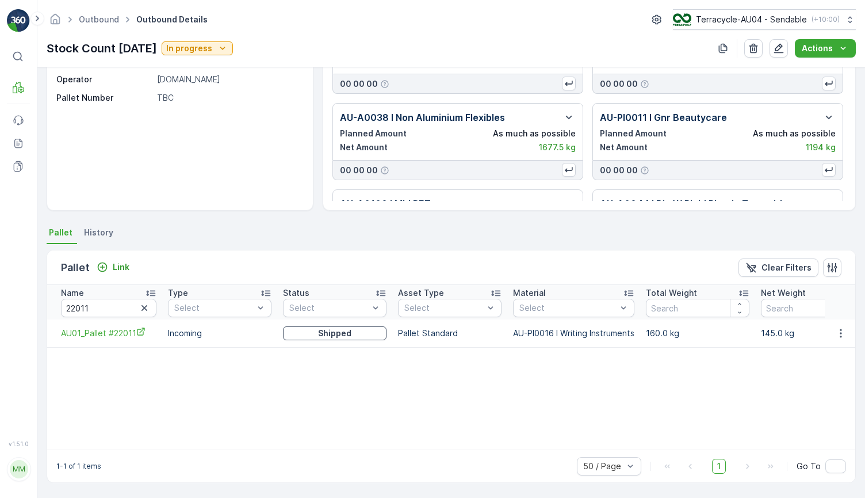
scroll to position [96, 0]
drag, startPoint x: 104, startPoint y: 307, endPoint x: 21, endPoint y: 307, distance: 82.8
click at [21, 307] on div "⌘B MRF Events Reports Documents v 1.51.0 MM MRF.AU04 monika.tur@terracycle.com …" at bounding box center [432, 249] width 865 height 498
type input "21.07"
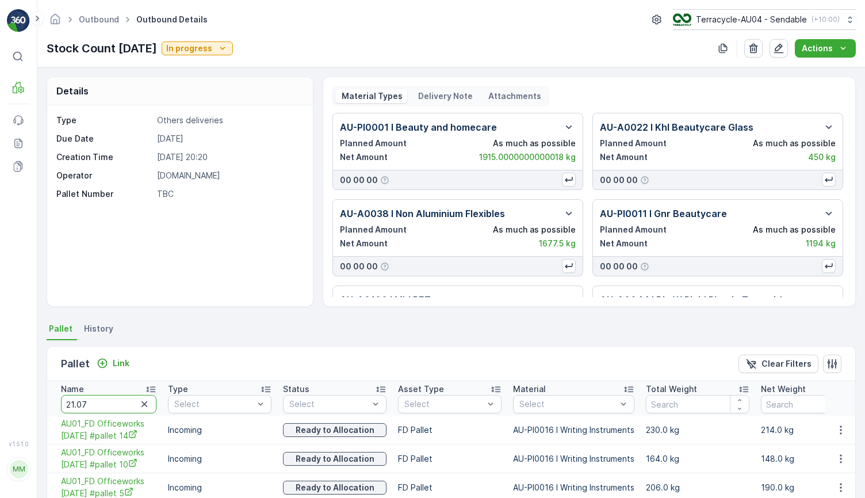
drag, startPoint x: 105, startPoint y: 399, endPoint x: 24, endPoint y: 399, distance: 81.1
click at [24, 399] on div "⌘B MRF Events Reports Documents v 1.51.0 MM MRF.AU04 monika.tur@terracycle.com …" at bounding box center [432, 249] width 865 height 498
type input "5.3"
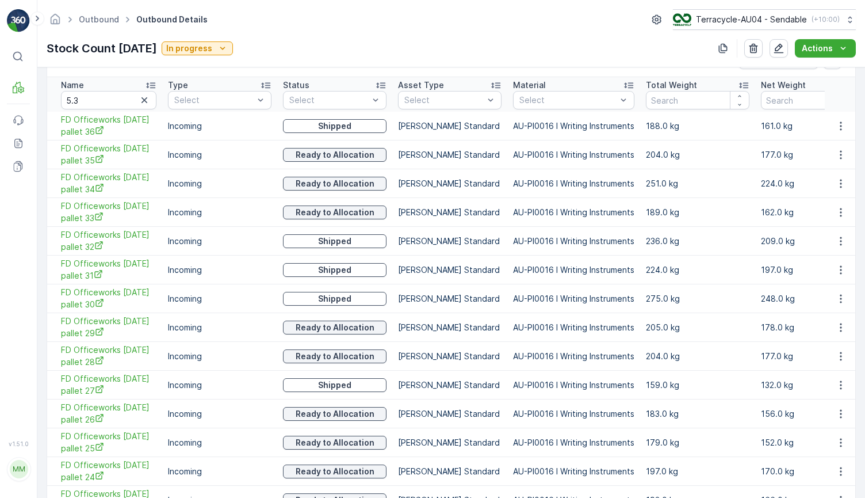
scroll to position [182, 0]
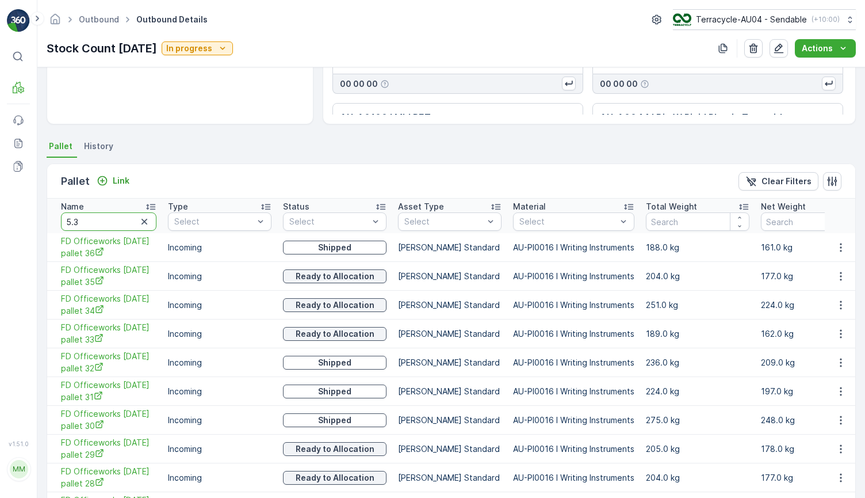
drag, startPoint x: 106, startPoint y: 227, endPoint x: 13, endPoint y: 217, distance: 93.7
click at [14, 217] on div "⌘B MRF Events Reports Documents v 1.51.0 MM MRF.AU04 monika.tur@terracycle.com …" at bounding box center [432, 249] width 865 height 498
type input "24.9"
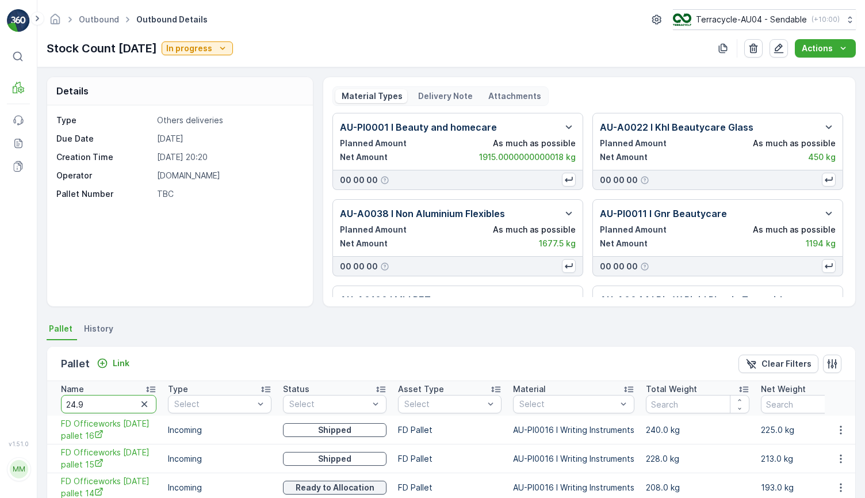
drag, startPoint x: 97, startPoint y: 404, endPoint x: 9, endPoint y: 394, distance: 88.0
click at [10, 394] on div "⌘B MRF Events Reports Documents v 1.51.0 MM MRF.AU04 monika.tur@terracycle.com …" at bounding box center [432, 249] width 865 height 498
type input "22.05"
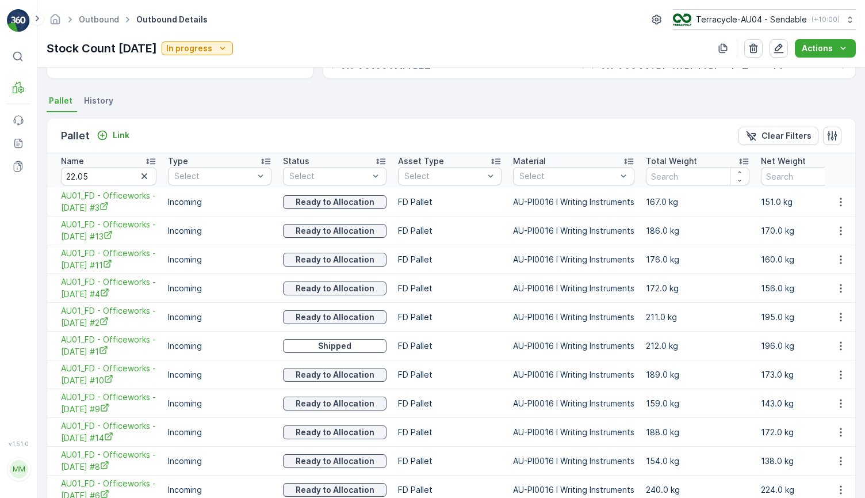
scroll to position [319, 0]
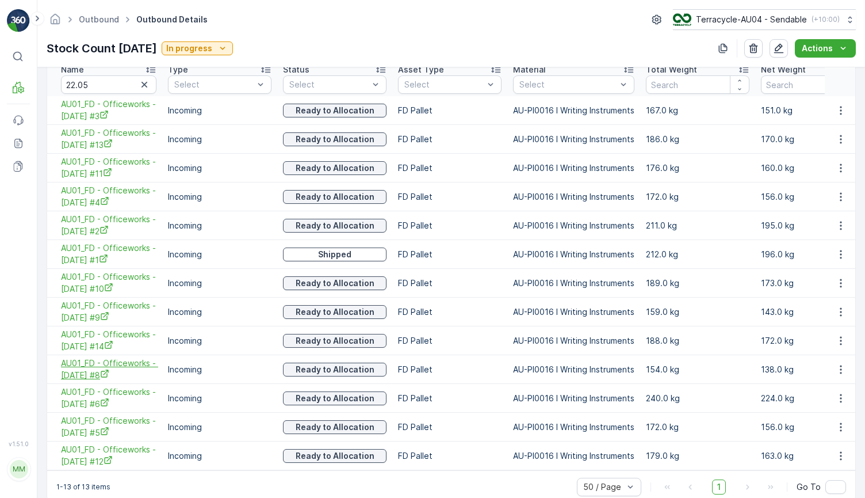
drag, startPoint x: 58, startPoint y: 359, endPoint x: 128, endPoint y: 375, distance: 72.0
click at [128, 375] on td "AU01_FD - Officeworks - [DATE] #8" at bounding box center [104, 369] width 115 height 29
copy span "AU01_FD - Officeworks - [DATE] #8"
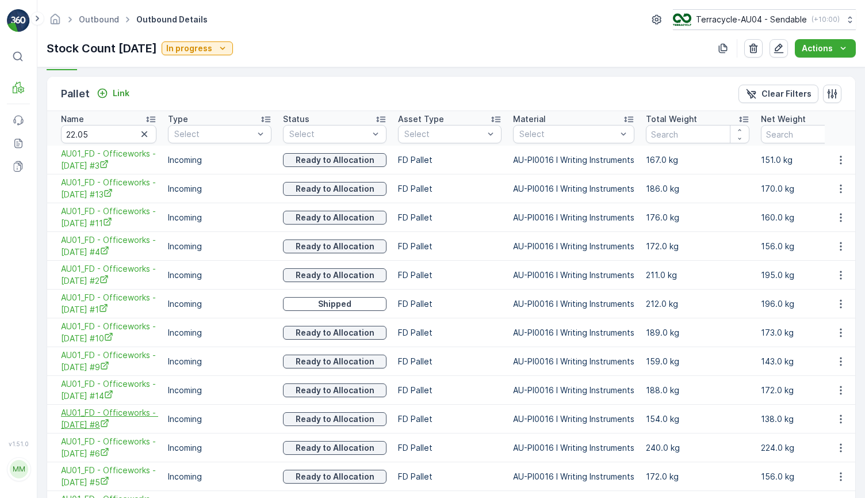
scroll to position [266, 0]
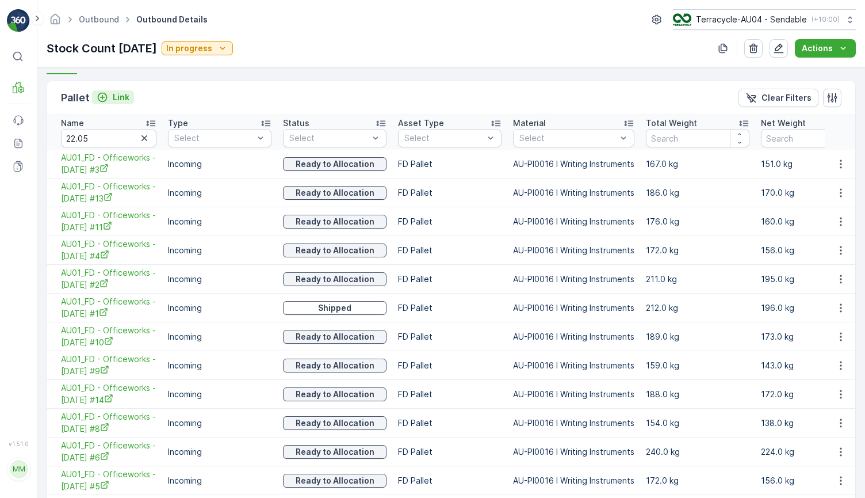
click at [124, 97] on p "Link" at bounding box center [121, 97] width 17 height 12
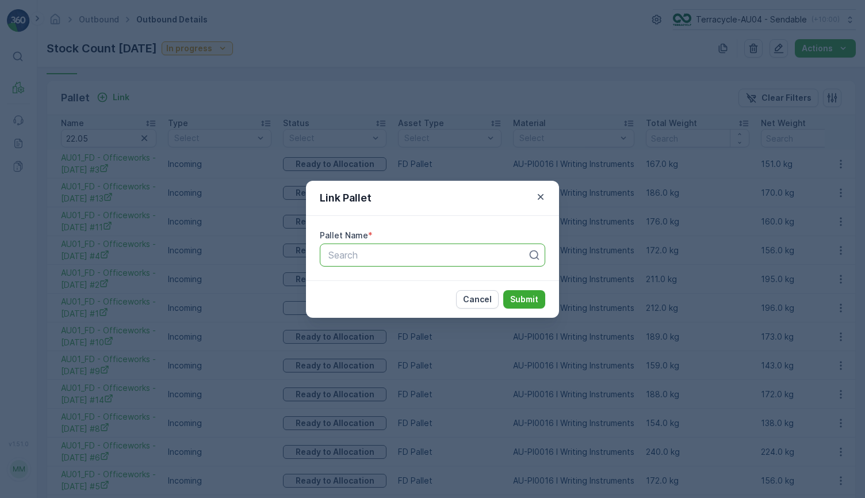
click at [374, 255] on div at bounding box center [427, 255] width 201 height 10
paste input "AU01_FD - Officeworks - [DATE] #8"
type input "AU01_FD - Officeworks - [DATE] #7"
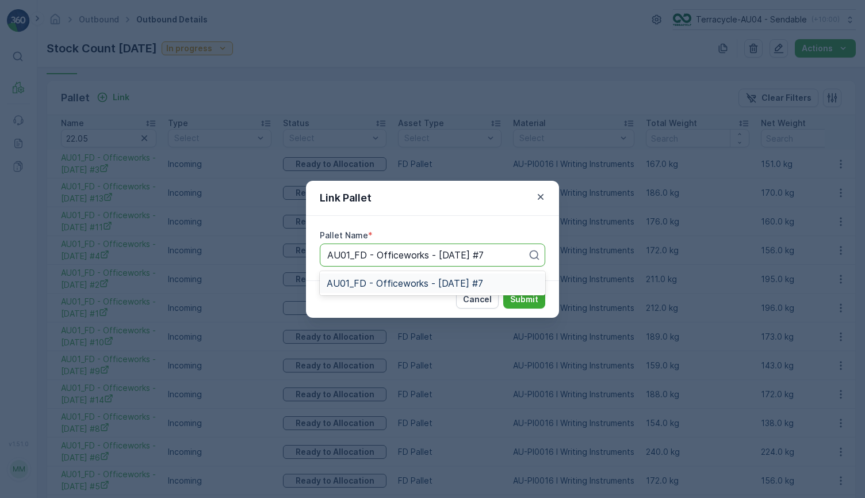
click at [483, 282] on span "AU01_FD - Officeworks - [DATE] #7" at bounding box center [405, 283] width 156 height 10
click at [519, 299] on p "Submit" at bounding box center [524, 299] width 28 height 12
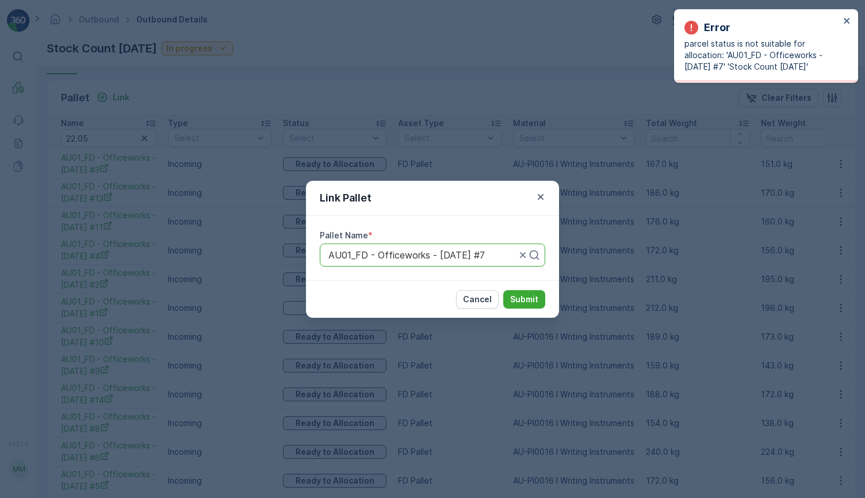
click at [526, 309] on div "Cancel Submit" at bounding box center [432, 298] width 253 height 37
click at [526, 300] on p "Submit" at bounding box center [524, 299] width 28 height 12
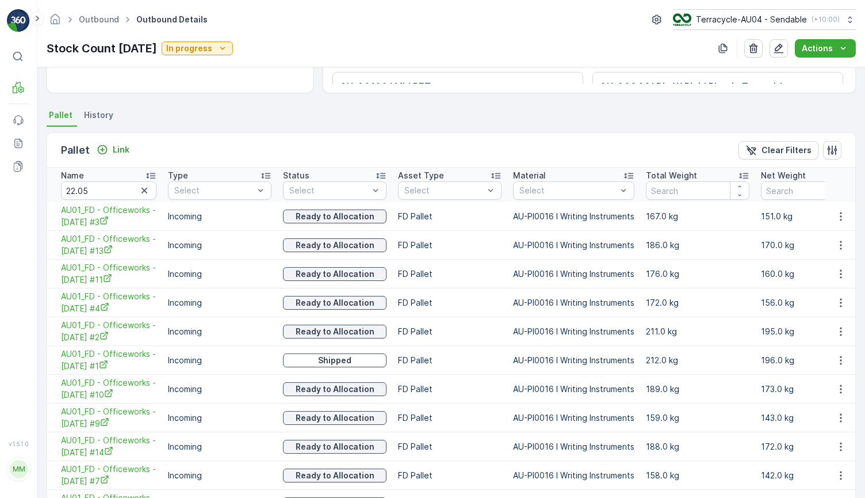
scroll to position [213, 0]
click at [109, 154] on div "Link" at bounding box center [113, 150] width 33 height 12
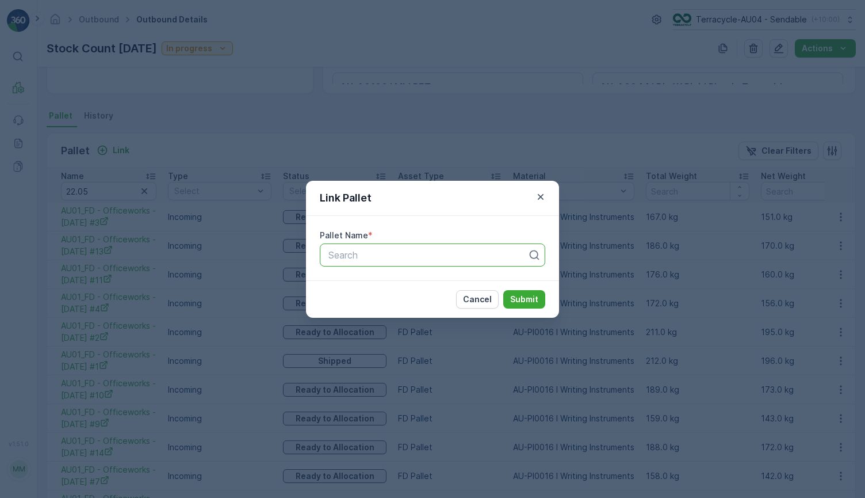
click at [349, 254] on div at bounding box center [427, 255] width 201 height 10
paste input "AU01_FD - Officeworks - [DATE] #14"
type input "AU01_FD - Officeworks - [DATE] #14"
click at [118, 193] on div "Link Pallet Pallet Name * Use Up and Down to choose options, press Enter to sel…" at bounding box center [432, 249] width 865 height 498
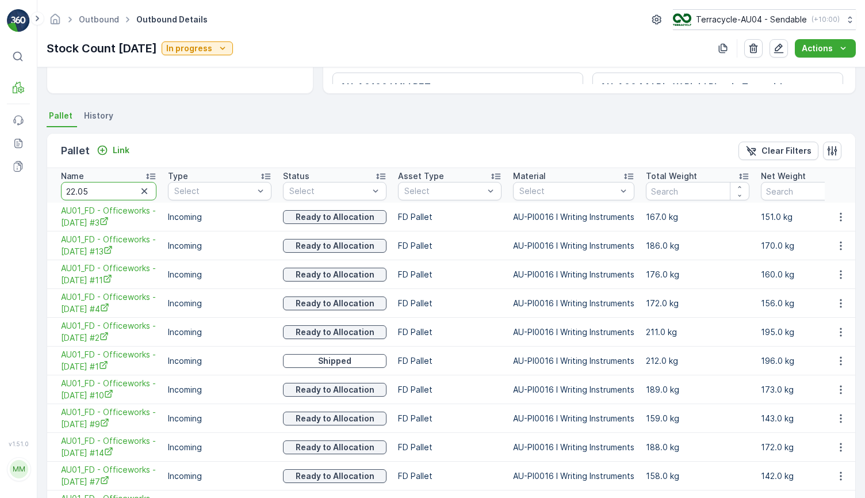
click at [118, 193] on input "22.05" at bounding box center [108, 191] width 95 height 18
paste input "AU01_FD - Officeworks - [DATE] #14"
type input "AU01_FD - Officeworks - [DATE] #14"
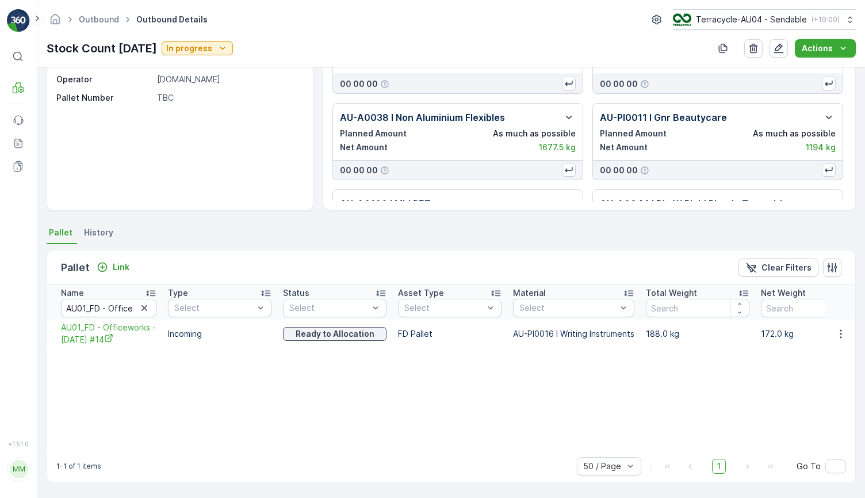
scroll to position [96, 0]
click at [147, 312] on icon "button" at bounding box center [145, 308] width 12 height 12
click at [124, 312] on input "text" at bounding box center [108, 308] width 95 height 18
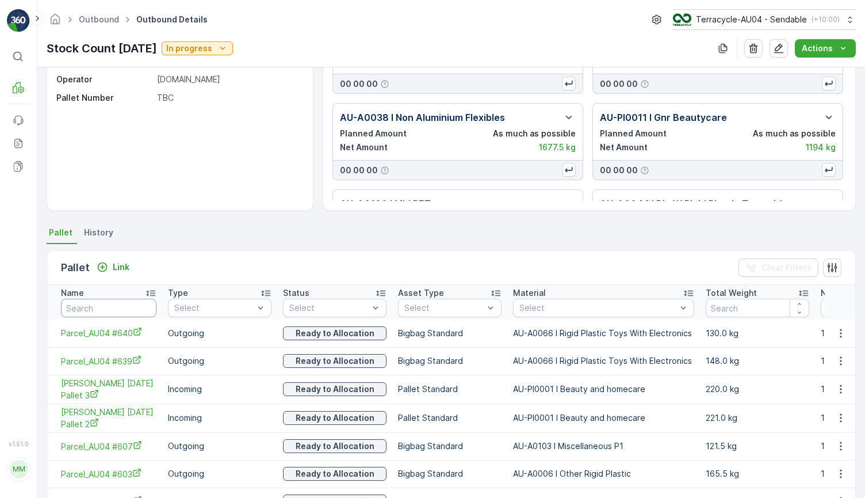
click at [112, 313] on input "text" at bounding box center [108, 308] width 95 height 18
type input "7.6"
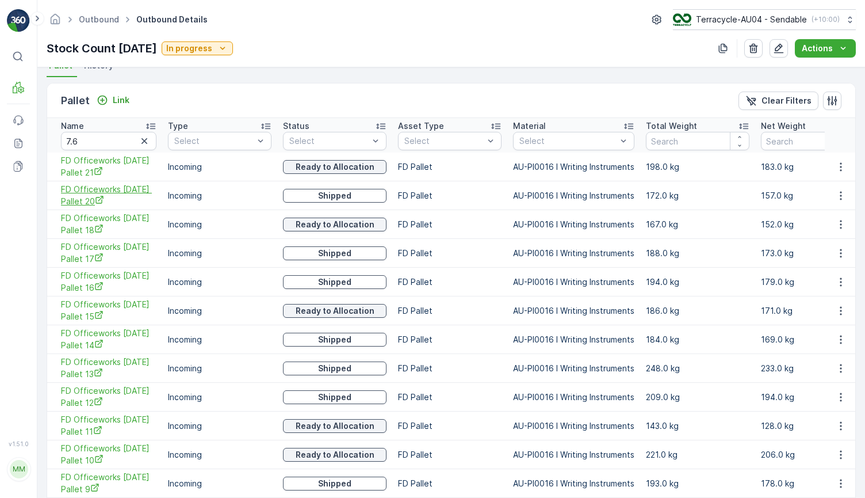
scroll to position [273, 0]
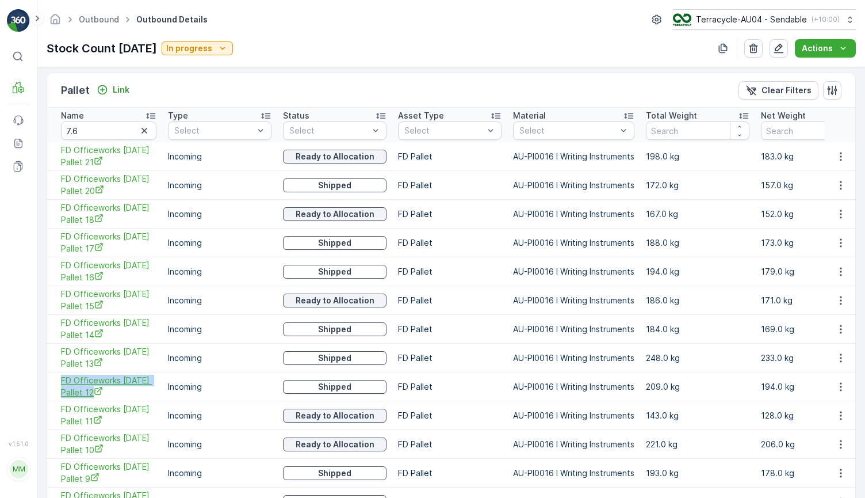
drag, startPoint x: 53, startPoint y: 376, endPoint x: 98, endPoint y: 388, distance: 46.3
click at [99, 388] on td "FD Officeworks [DATE] Pallet 12" at bounding box center [104, 386] width 115 height 29
copy span "FD Officeworks [DATE] Pallet 12"
click at [120, 89] on p "Link" at bounding box center [121, 90] width 17 height 12
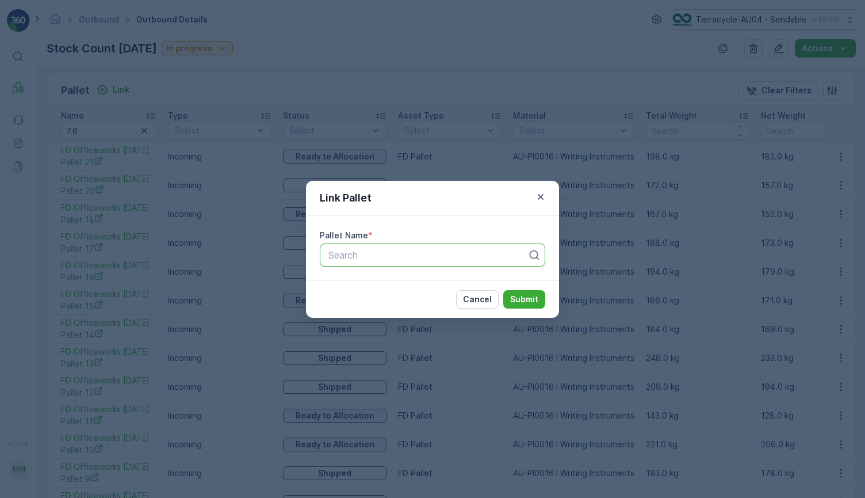
click at [356, 259] on div at bounding box center [427, 255] width 201 height 10
paste input "FD Officeworks [DATE] Pallet 19"
type input "FD Officeworks [DATE] Pallet 19"
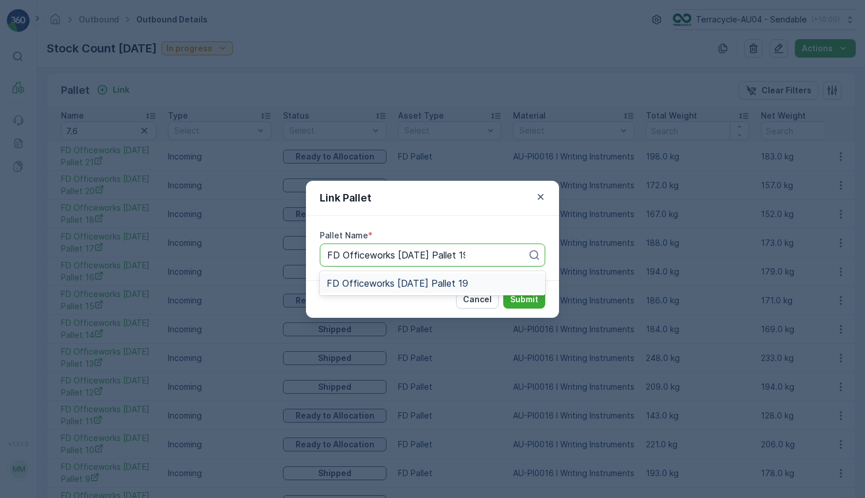
click at [417, 285] on span "FD Officeworks [DATE] Pallet 19" at bounding box center [398, 283] width 142 height 10
click at [514, 296] on p "Submit" at bounding box center [524, 299] width 28 height 12
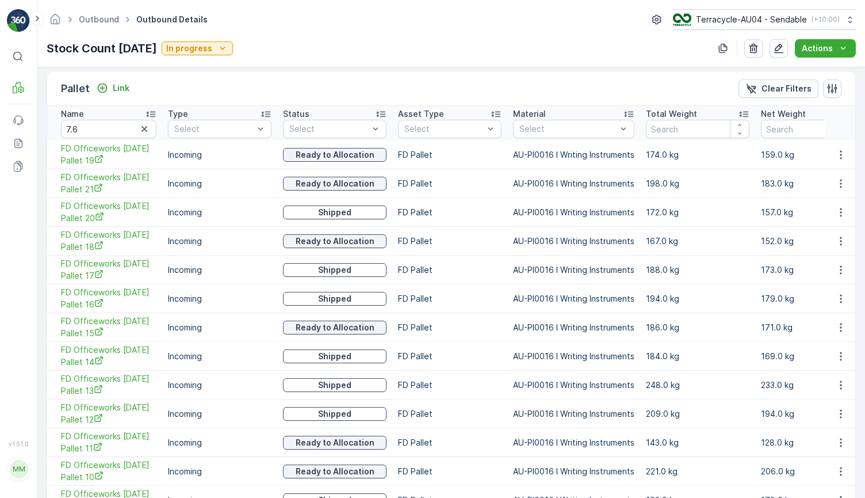
scroll to position [244, 0]
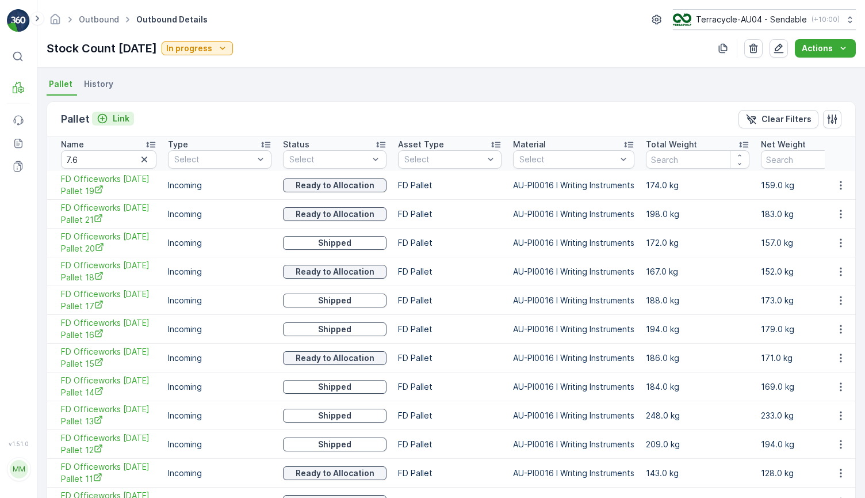
click at [123, 117] on p "Link" at bounding box center [121, 119] width 17 height 12
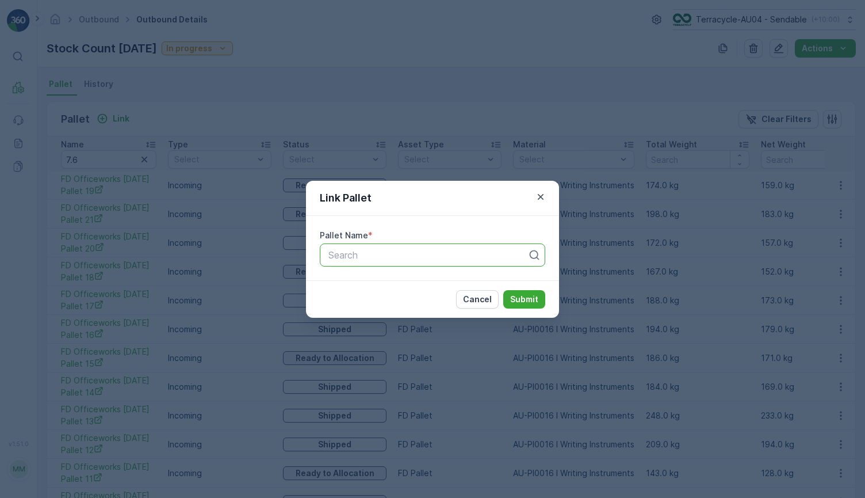
click at [350, 253] on div at bounding box center [427, 255] width 201 height 10
paste input "FD Officeworks [DATE] Pallet 8"
type input "FD Officeworks [DATE] Pallet 8"
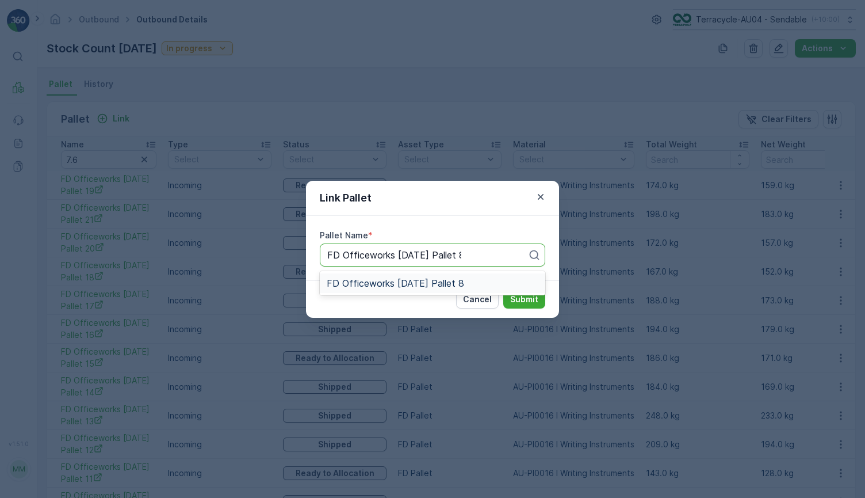
click at [390, 286] on span "FD Officeworks [DATE] Pallet 8" at bounding box center [395, 283] width 137 height 10
click at [524, 302] on p "Submit" at bounding box center [524, 299] width 28 height 12
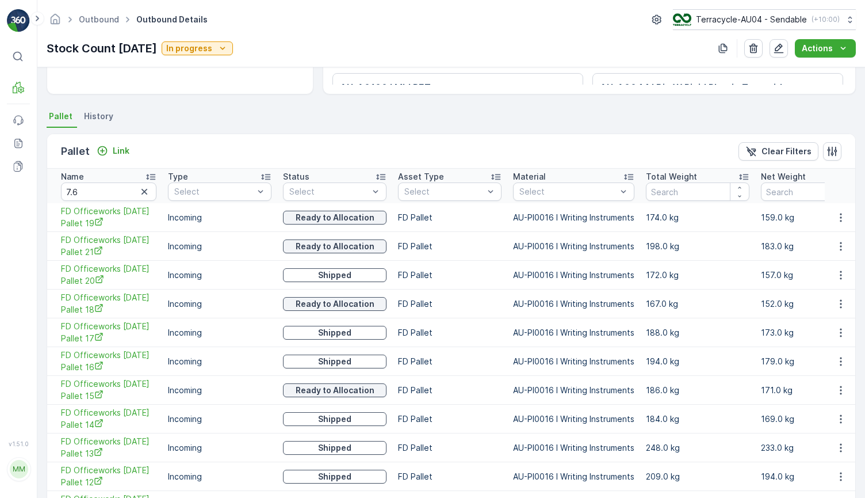
scroll to position [0, 0]
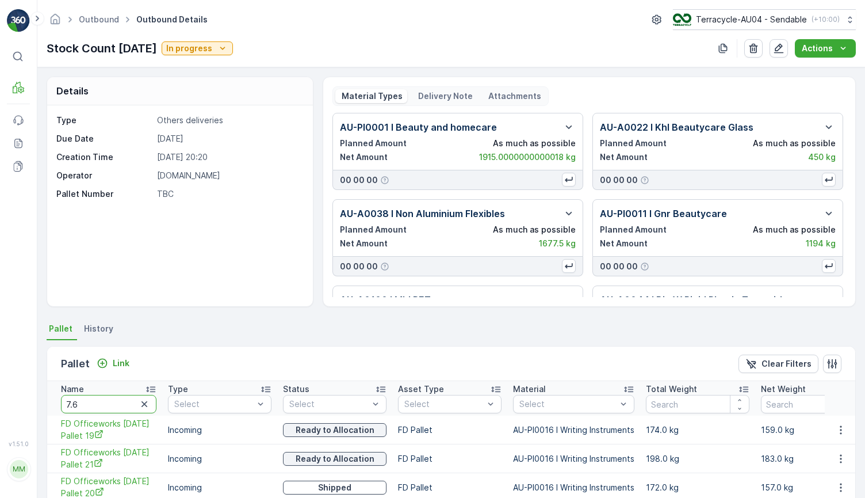
drag, startPoint x: 90, startPoint y: 403, endPoint x: 7, endPoint y: 401, distance: 83.4
click at [7, 401] on div "⌘B MRF Events Reports Documents v 1.51.0 MM MRF.AU04 monika.tur@terracycle.com …" at bounding box center [432, 249] width 865 height 498
type input "seven miles"
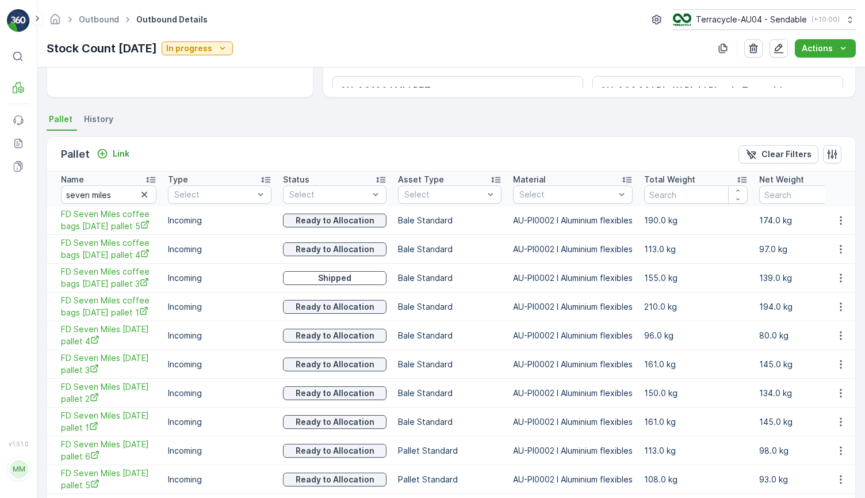
scroll to position [208, 0]
drag, startPoint x: 131, startPoint y: 200, endPoint x: -37, endPoint y: 175, distance: 169.8
click at [0, 175] on html "⌘B MRF Events Reports Documents v 1.51.0 MM MRF.AU04 monika.tur@terracycle.com …" at bounding box center [432, 249] width 865 height 498
type input "21993"
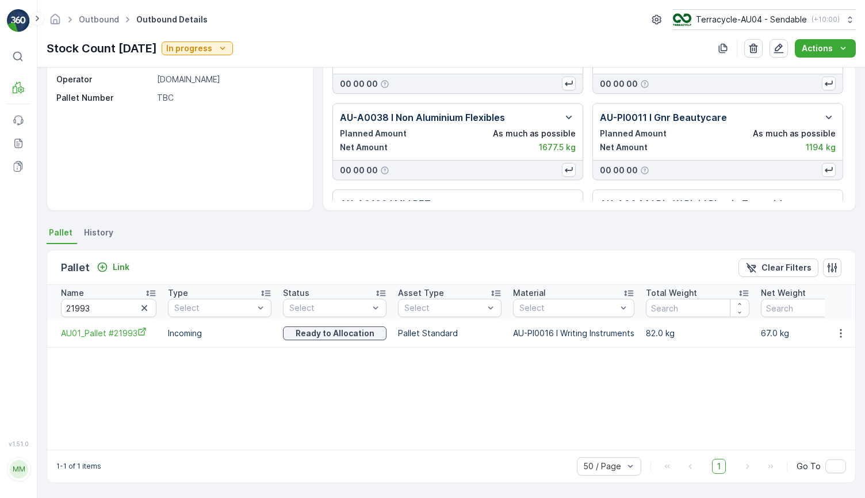
scroll to position [96, 0]
drag, startPoint x: 98, startPoint y: 312, endPoint x: -83, endPoint y: 256, distance: 189.6
click at [0, 256] on html "⌘B MRF Events Reports Documents v 1.51.0 MM MRF.AU04 monika.tur@terracycle.com …" at bounding box center [432, 249] width 865 height 498
type input "07.08"
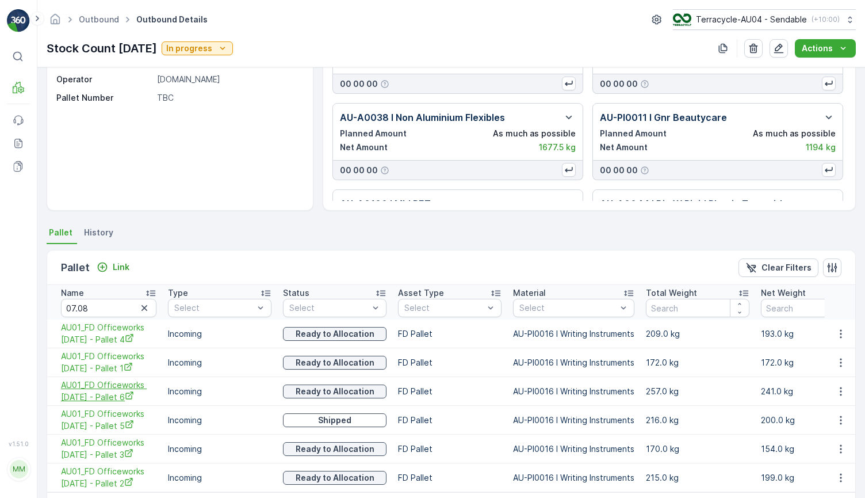
scroll to position [144, 0]
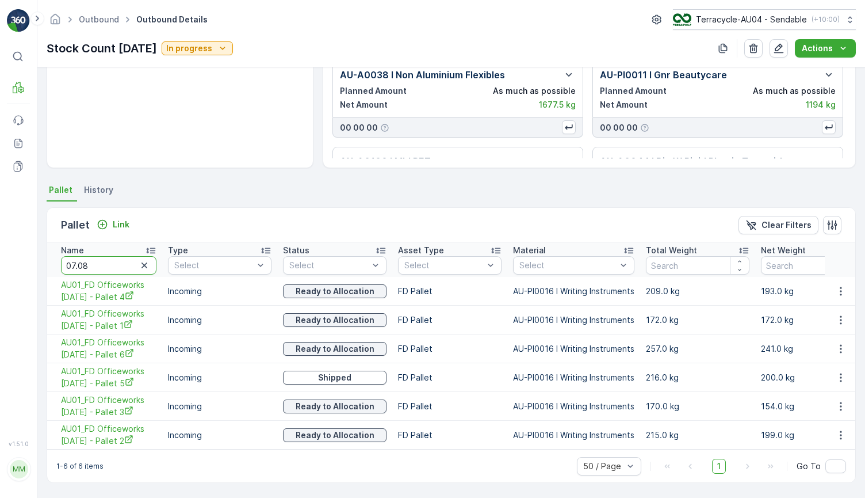
drag, startPoint x: 106, startPoint y: 261, endPoint x: -50, endPoint y: 239, distance: 158.0
click at [0, 239] on html "⌘B MRF Events Reports Documents v 1.51.0 MM MRF.AU04 monika.tur@terracycle.com …" at bounding box center [432, 249] width 865 height 498
type input "29.03"
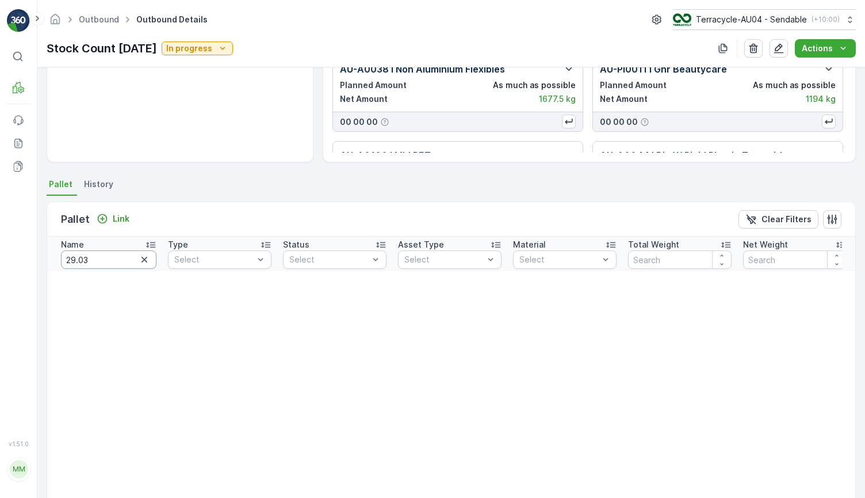
click at [77, 261] on input "29.03" at bounding box center [108, 259] width 95 height 18
type input "29/03"
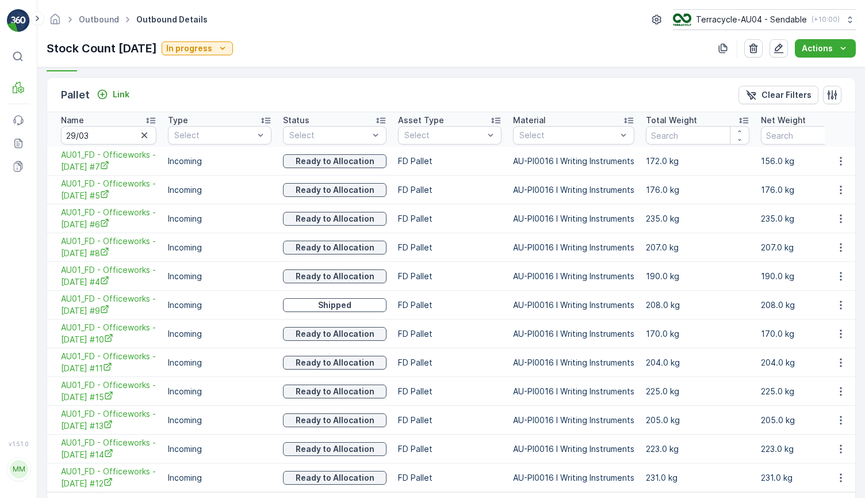
scroll to position [317, 0]
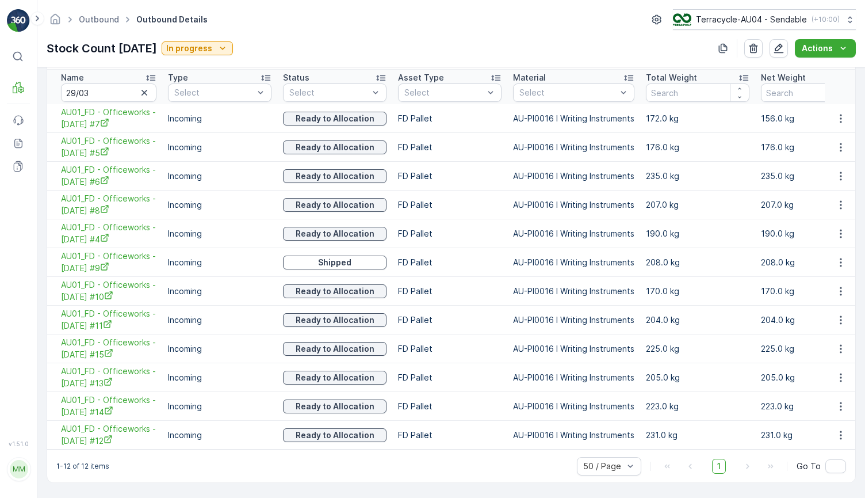
drag, startPoint x: 58, startPoint y: 395, endPoint x: 143, endPoint y: 412, distance: 86.9
click at [143, 412] on td "AU01_FD - Officeworks - [DATE] #14" at bounding box center [104, 406] width 115 height 29
copy span "AU01_FD - Officeworks - [DATE] #14"
click at [121, 91] on input "29/03" at bounding box center [108, 92] width 95 height 18
drag, startPoint x: 104, startPoint y: 90, endPoint x: 2, endPoint y: 86, distance: 101.9
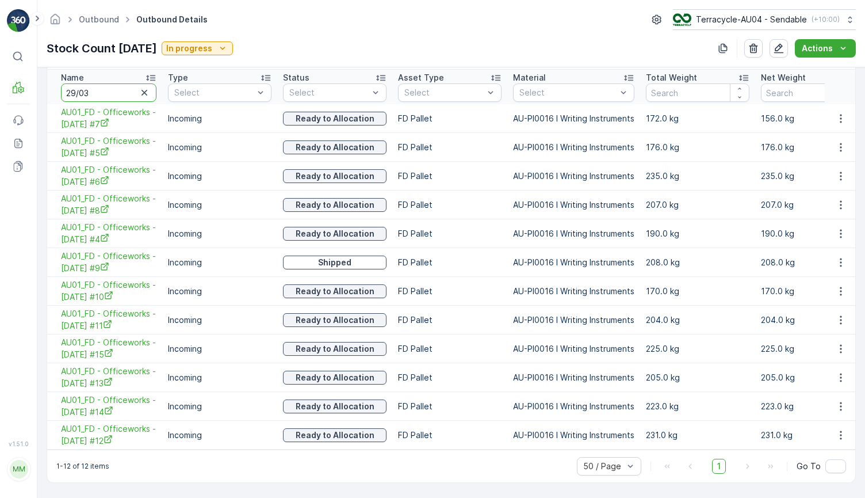
click at [2, 86] on div "⌘B MRF Events Reports Documents v 1.51.0 MM MRF.AU04 monika.tur@terracycle.com …" at bounding box center [432, 249] width 865 height 498
type input "22013"
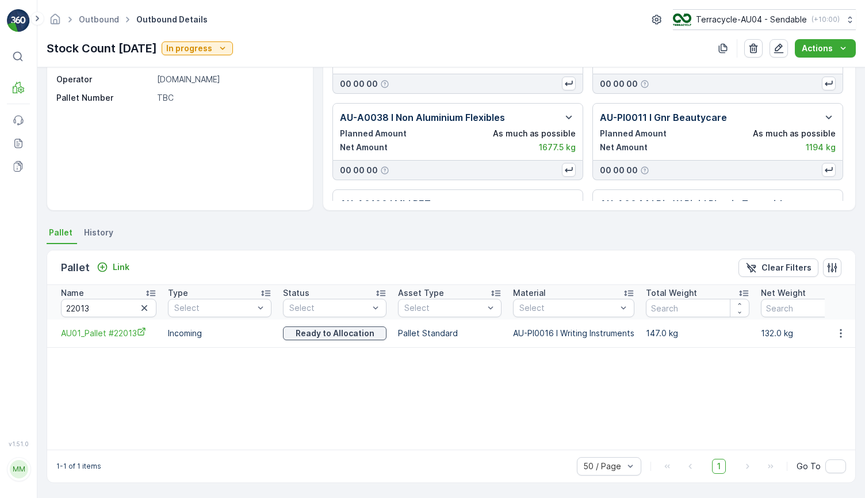
scroll to position [96, 0]
drag, startPoint x: 111, startPoint y: 306, endPoint x: -24, endPoint y: 296, distance: 135.5
click at [0, 296] on html "⌘B MRF Events Reports Documents v 1.51.0 MM MRF.AU04 monika.tur@terracycle.com …" at bounding box center [432, 249] width 865 height 498
type input "21995"
click at [106, 307] on input "21995" at bounding box center [108, 308] width 95 height 18
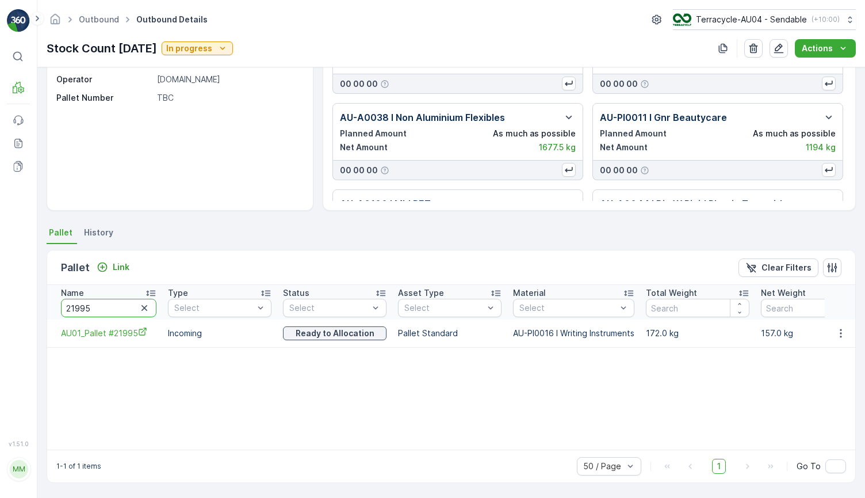
click at [106, 307] on input "21995" at bounding box center [108, 308] width 95 height 18
type input "22028"
drag, startPoint x: 116, startPoint y: 303, endPoint x: -39, endPoint y: 306, distance: 154.8
click at [0, 306] on html "⌘B MRF Events Reports Documents v 1.51.0 MM MRF.AU04 monika.tur@terracycle.com …" at bounding box center [432, 249] width 865 height 498
type input "21/07"
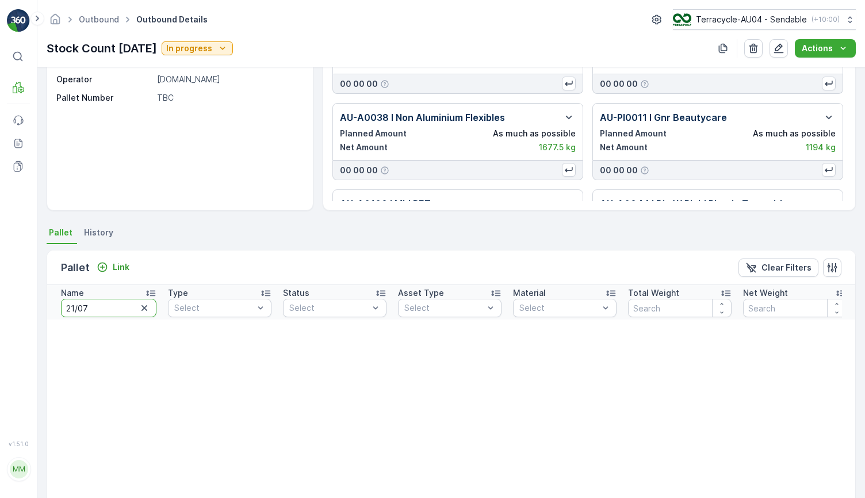
click at [89, 305] on input "21/07" at bounding box center [108, 308] width 95 height 18
type input "21.07"
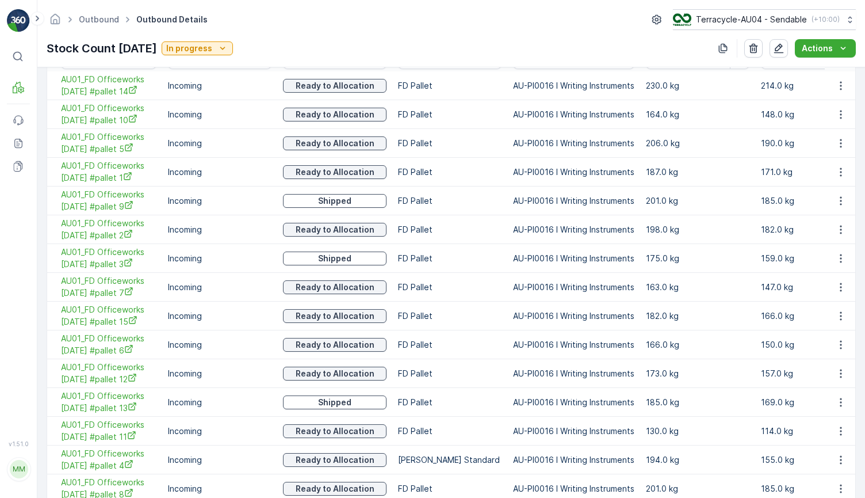
scroll to position [403, 0]
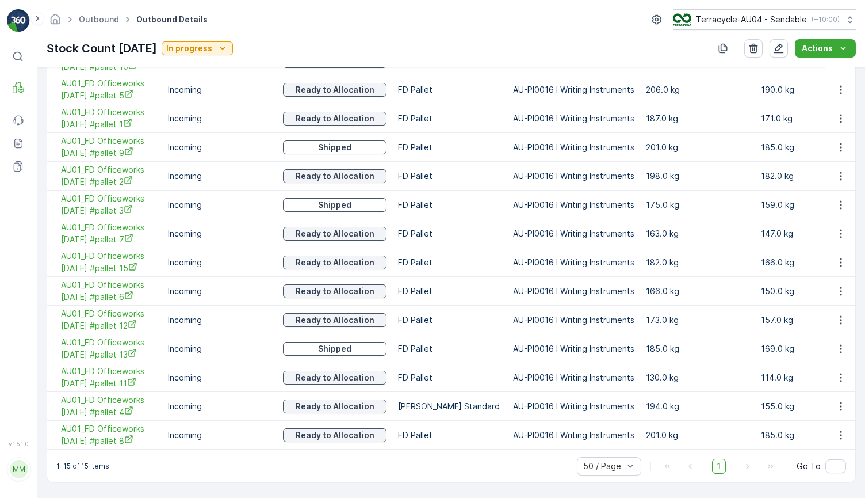
drag, startPoint x: 54, startPoint y: 390, endPoint x: 129, endPoint y: 404, distance: 76.0
click at [129, 404] on td "AU01_FD Officeworks [DATE] #pallet 4" at bounding box center [104, 406] width 115 height 29
copy span "AU01_FD Officeworks [DATE] #pallet 4"
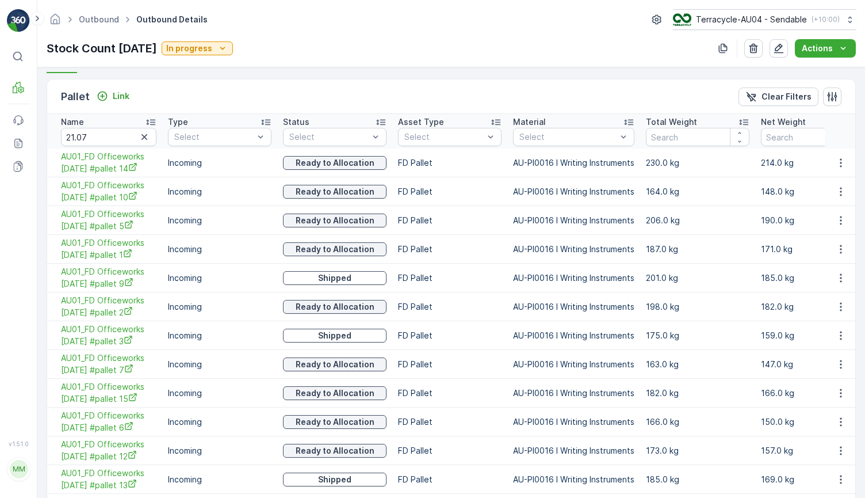
scroll to position [258, 0]
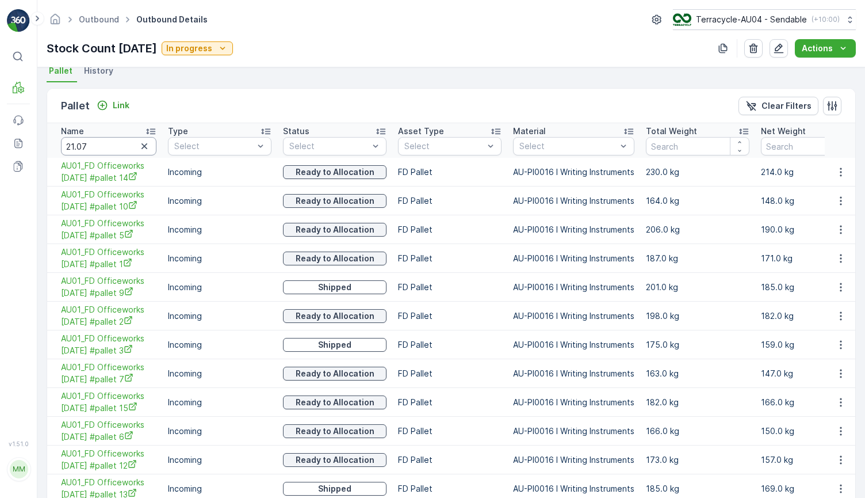
click at [117, 144] on input "21.07" at bounding box center [108, 146] width 95 height 18
paste input "AU01_FD Officeworks [DATE] #pallet 3"
type input "AU01_FD Officeworks [DATE] #pallet 3"
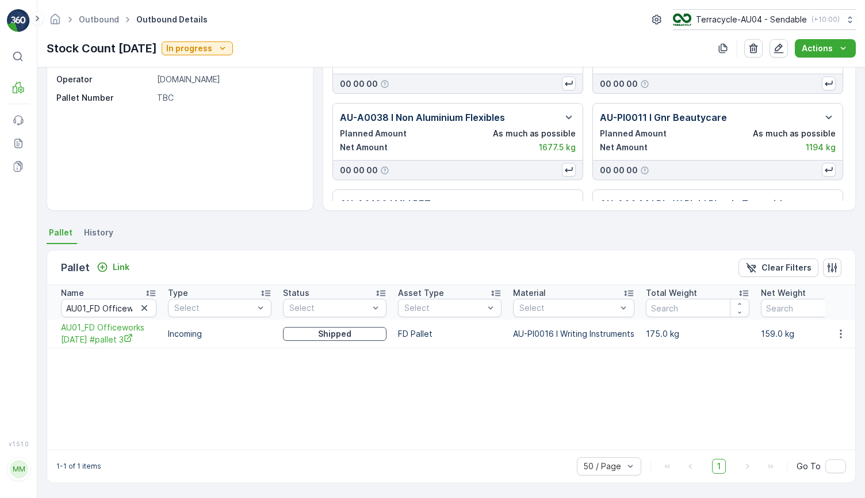
scroll to position [96, 0]
